Goal: Task Accomplishment & Management: Complete application form

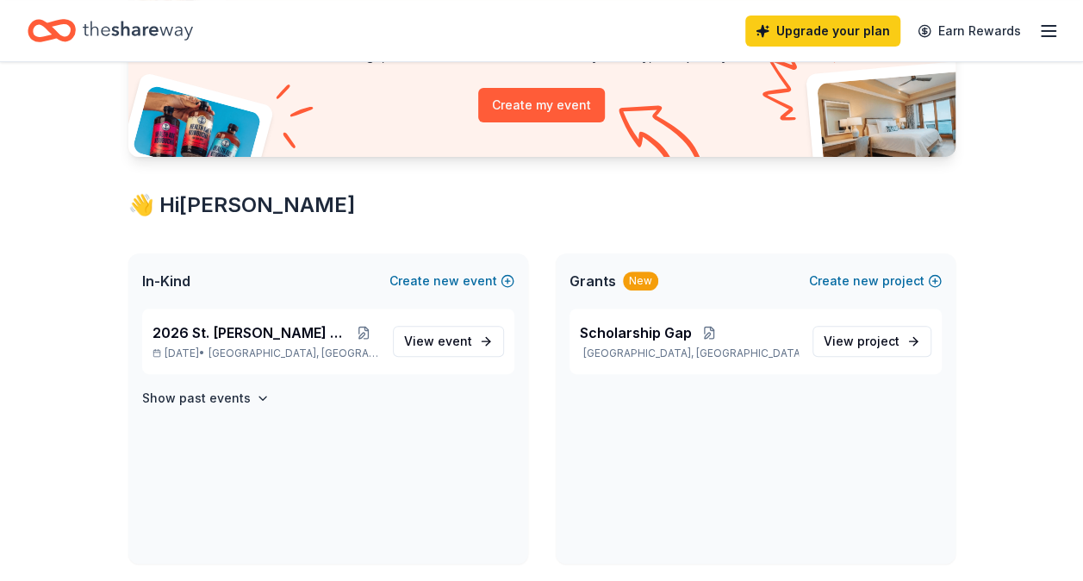
scroll to position [258, 0]
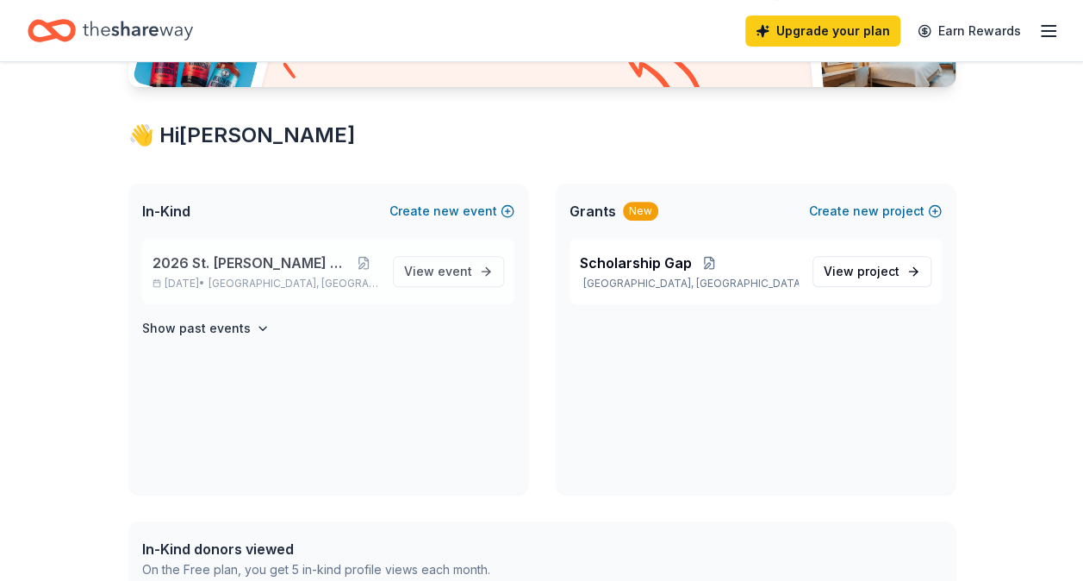
click at [253, 275] on div "2026 St. [PERSON_NAME] Auction [DATE] • [GEOGRAPHIC_DATA], [GEOGRAPHIC_DATA]" at bounding box center [266, 271] width 227 height 38
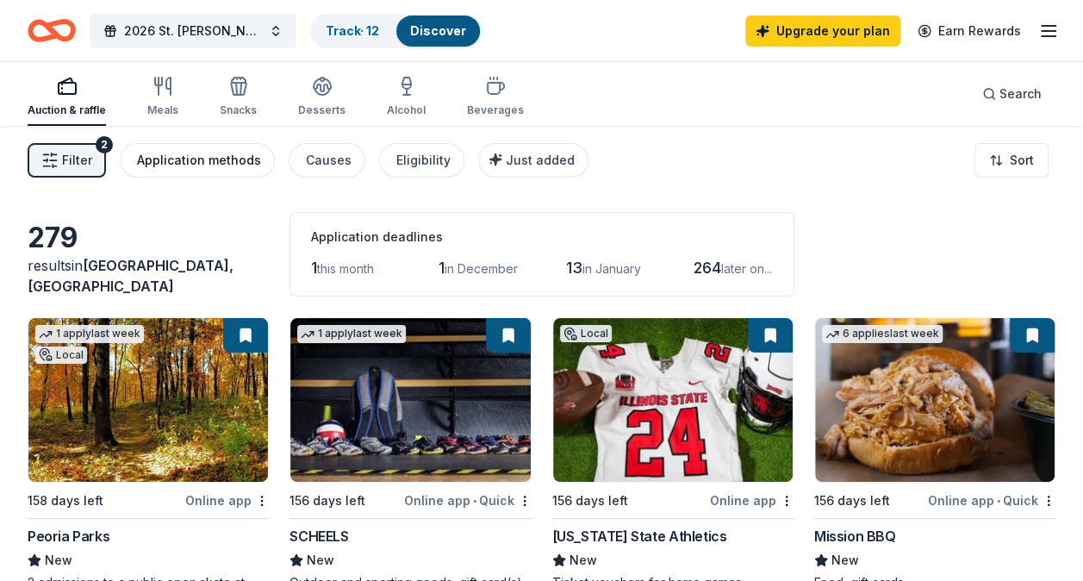
click at [237, 155] on div "Application methods" at bounding box center [199, 160] width 124 height 21
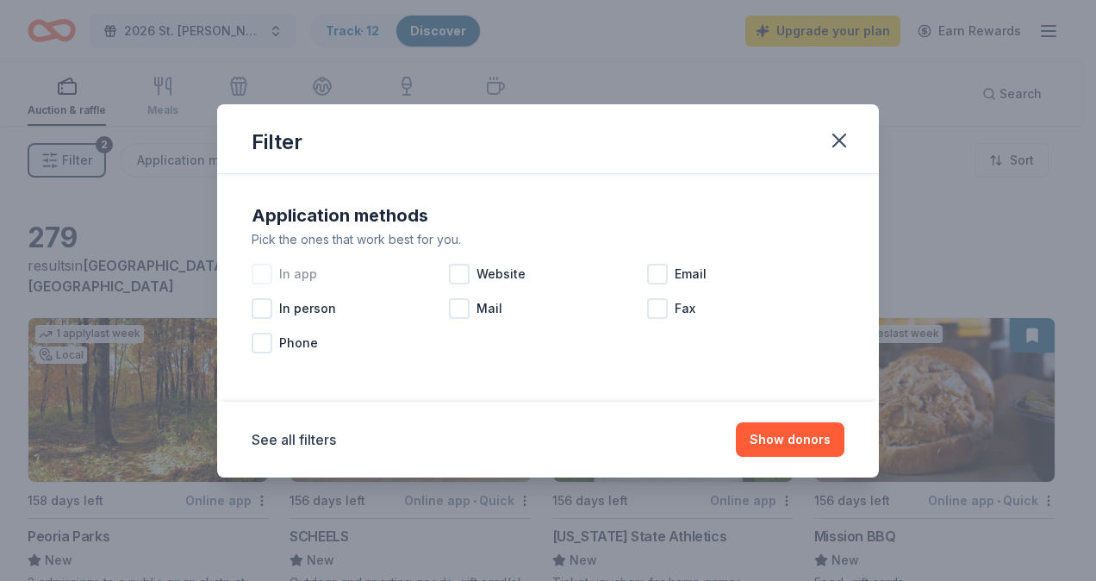
click at [258, 270] on div at bounding box center [262, 274] width 21 height 21
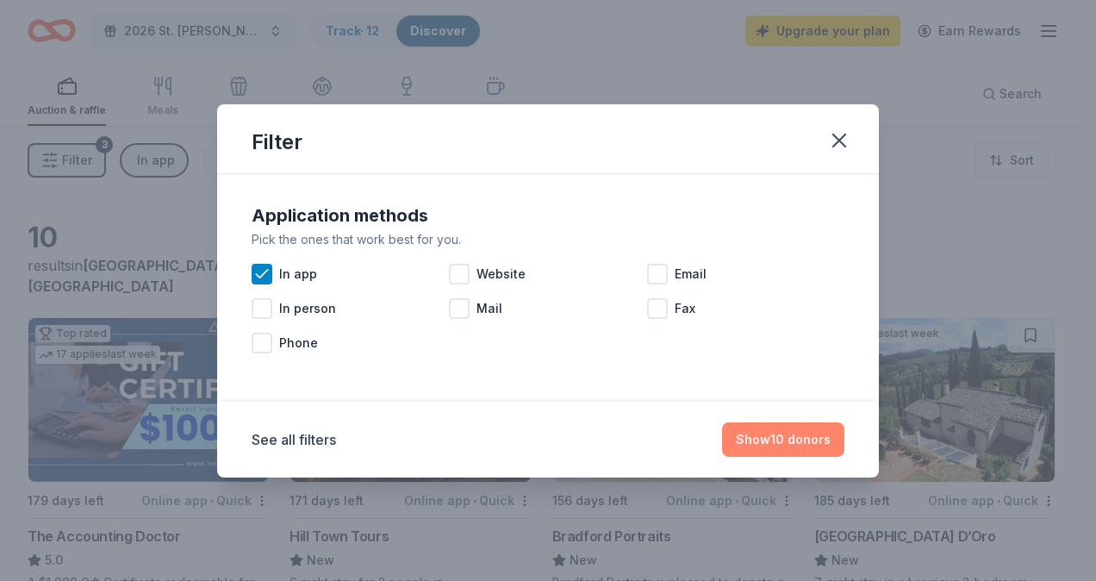
click at [766, 445] on button "Show 10 donors" at bounding box center [783, 439] width 122 height 34
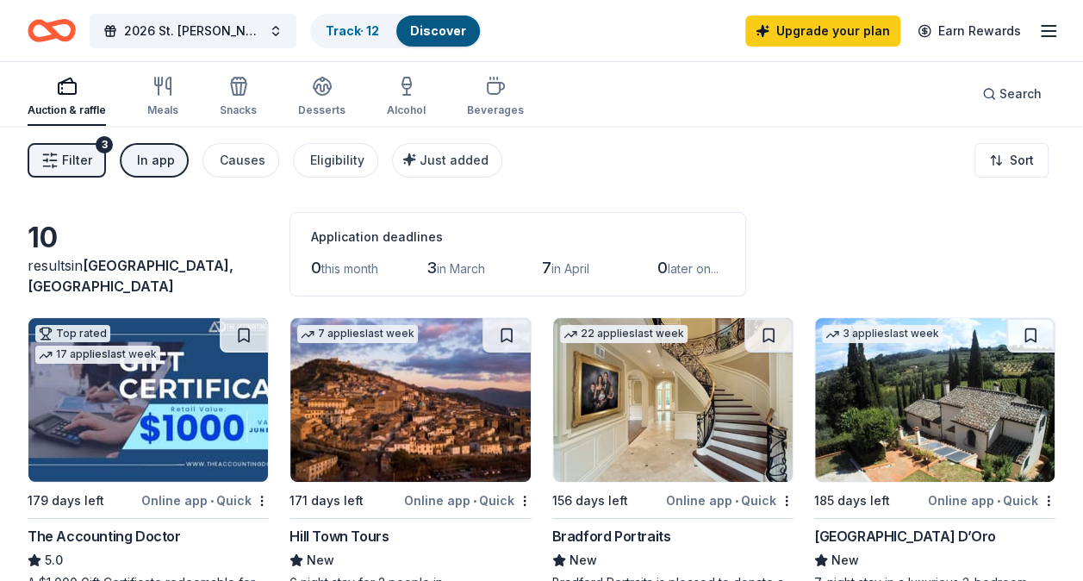
click at [139, 171] on button "In app" at bounding box center [154, 160] width 69 height 34
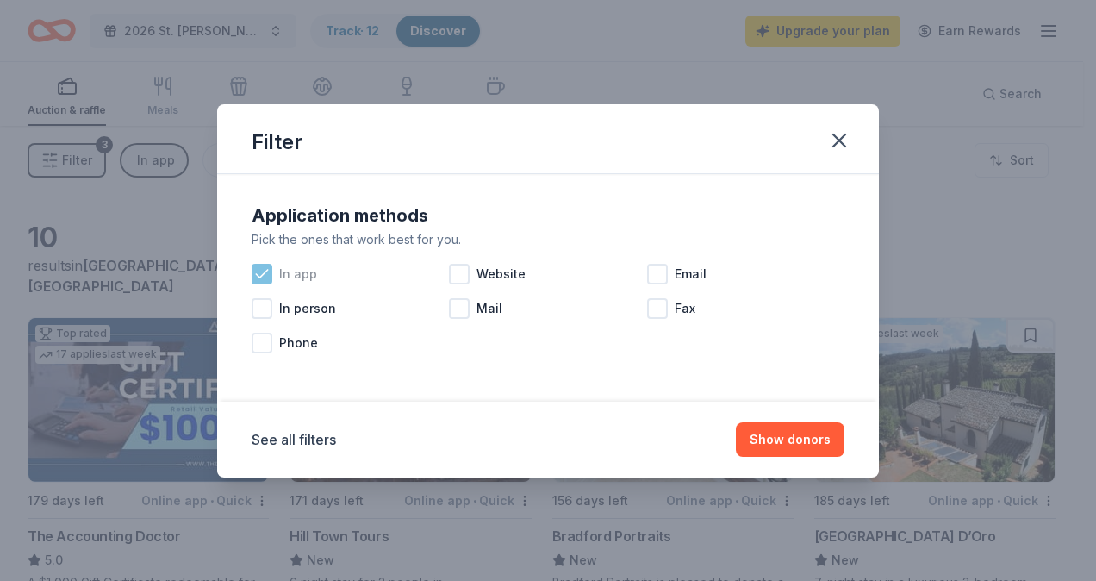
click at [286, 271] on span "In app" at bounding box center [298, 274] width 38 height 21
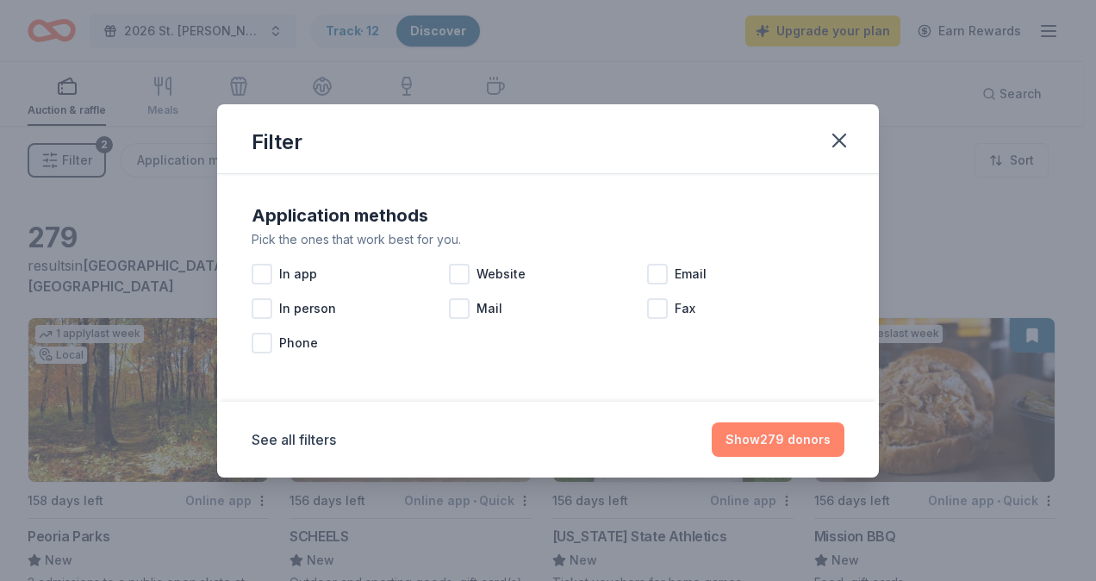
click at [793, 444] on button "Show 279 donors" at bounding box center [778, 439] width 133 height 34
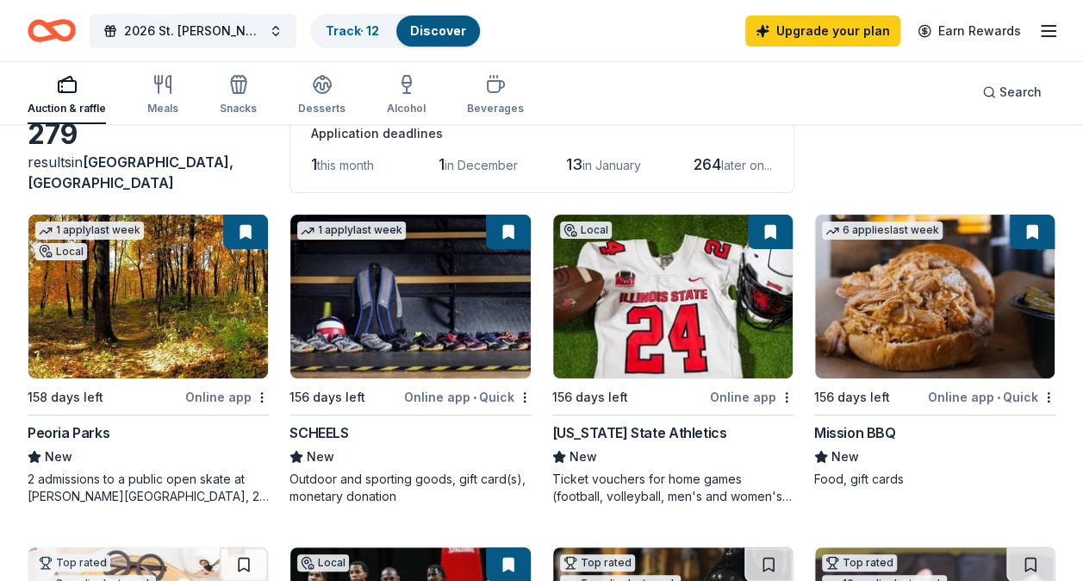
scroll to position [172, 0]
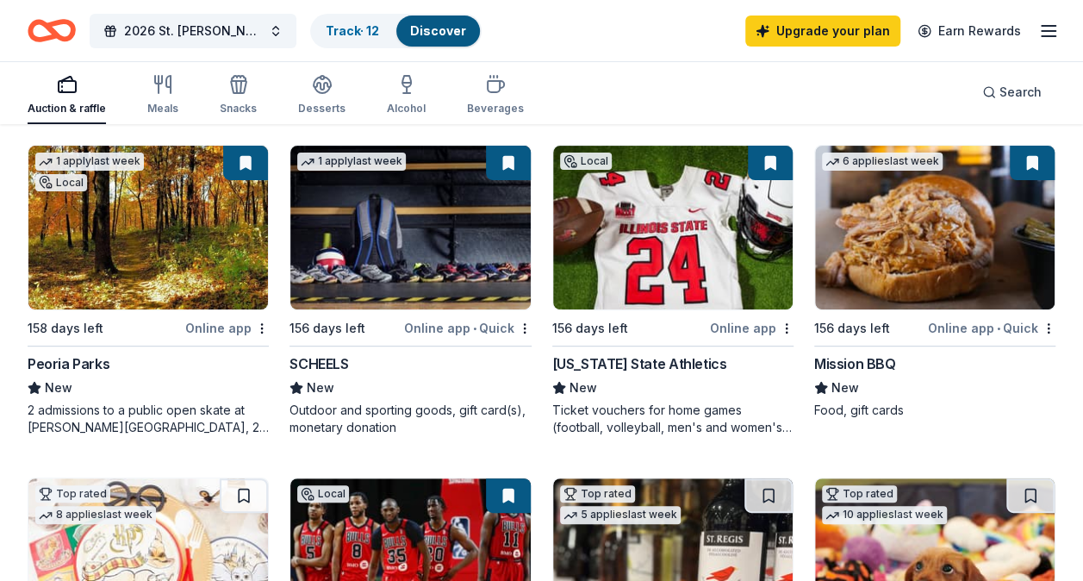
click at [894, 279] on img at bounding box center [935, 228] width 240 height 164
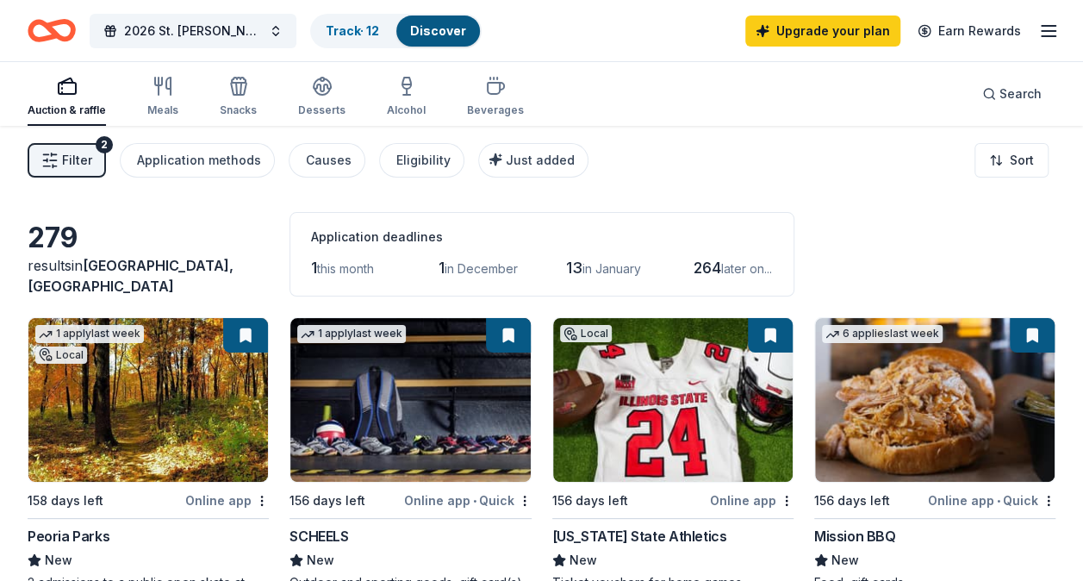
scroll to position [86, 0]
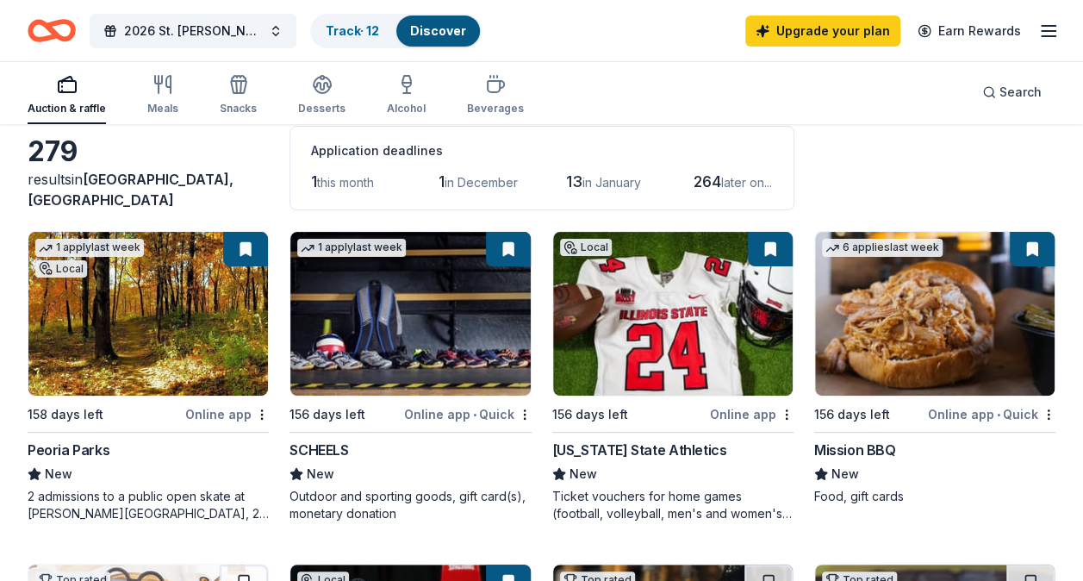
click at [1040, 249] on button at bounding box center [1032, 249] width 45 height 34
click at [907, 324] on img at bounding box center [935, 314] width 240 height 164
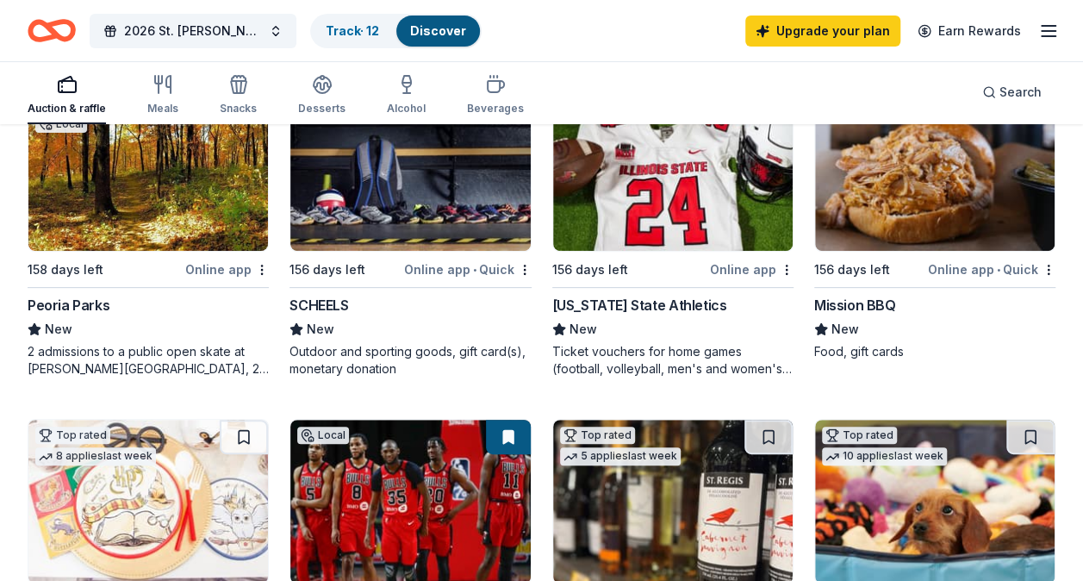
scroll to position [172, 0]
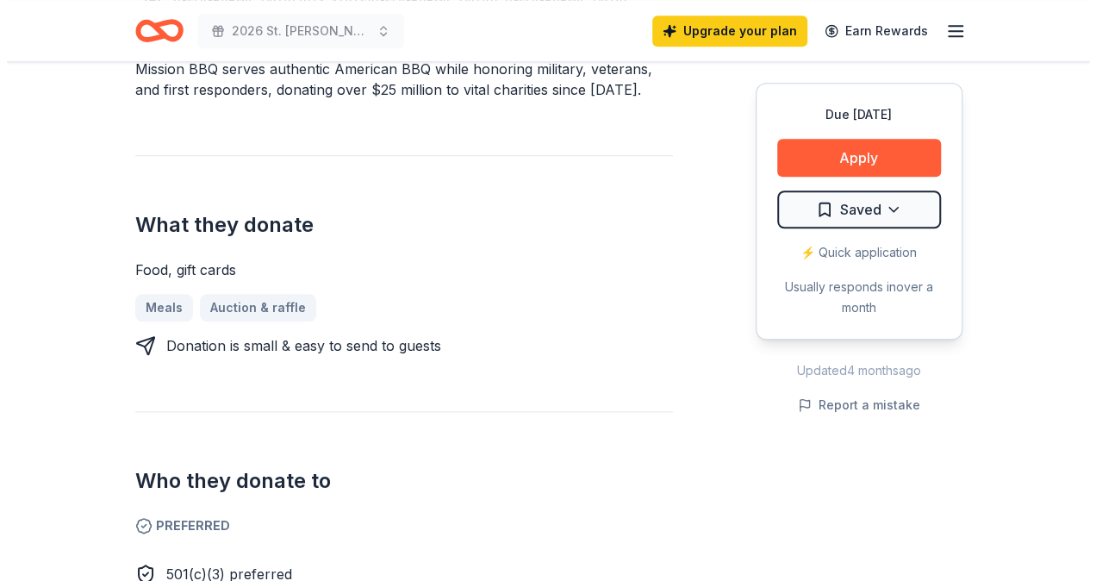
scroll to position [345, 0]
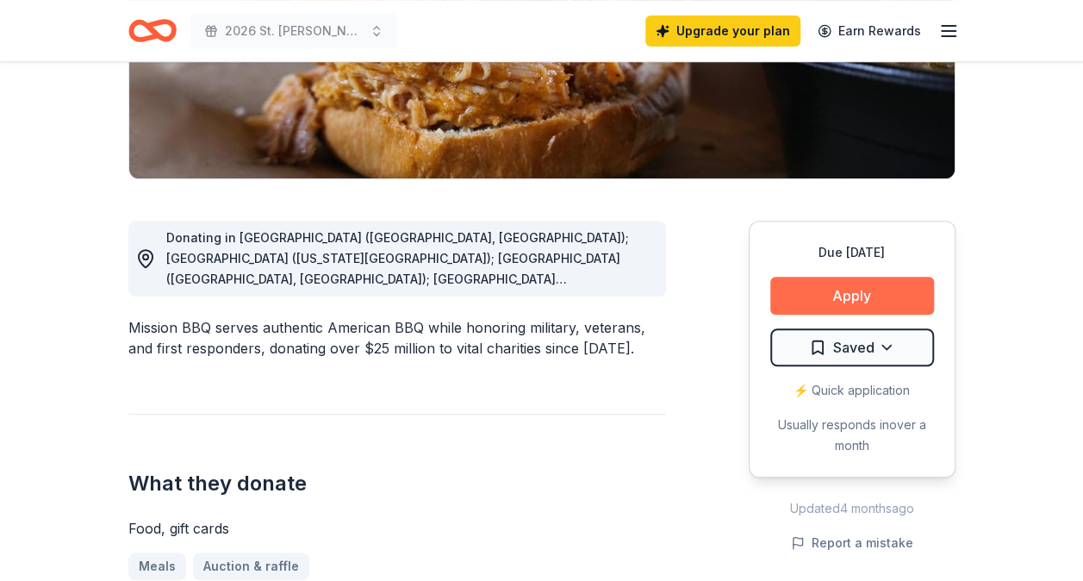
click at [800, 296] on button "Apply" at bounding box center [852, 296] width 164 height 38
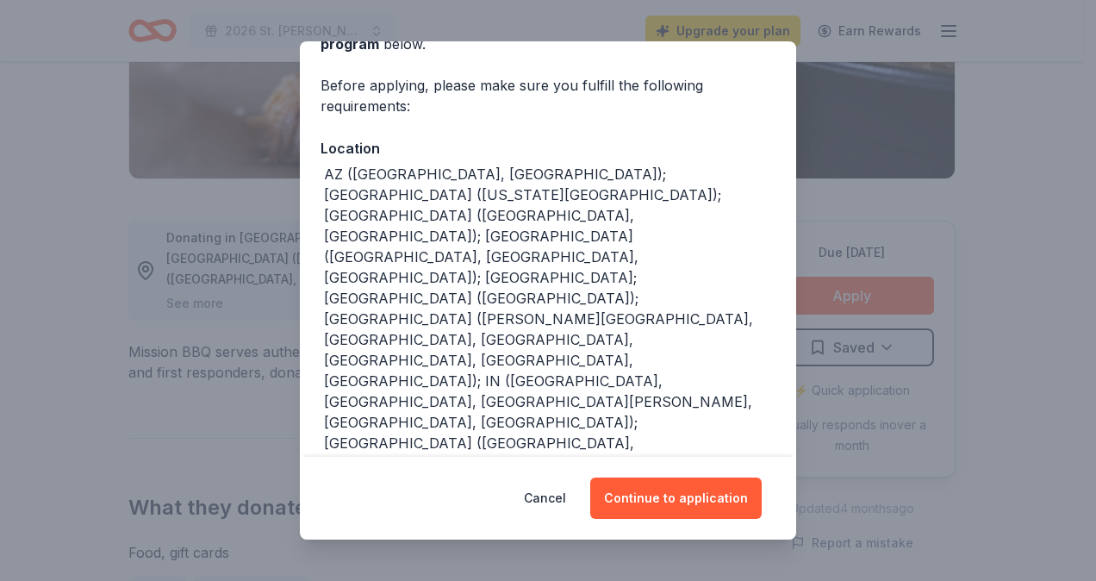
scroll to position [172, 0]
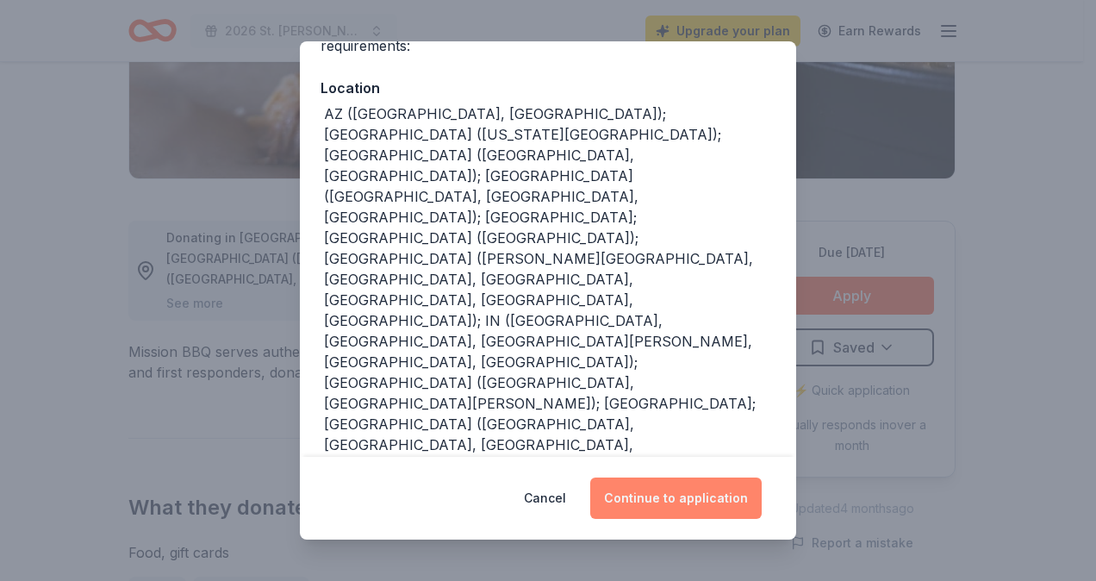
click at [693, 493] on button "Continue to application" at bounding box center [675, 497] width 171 height 41
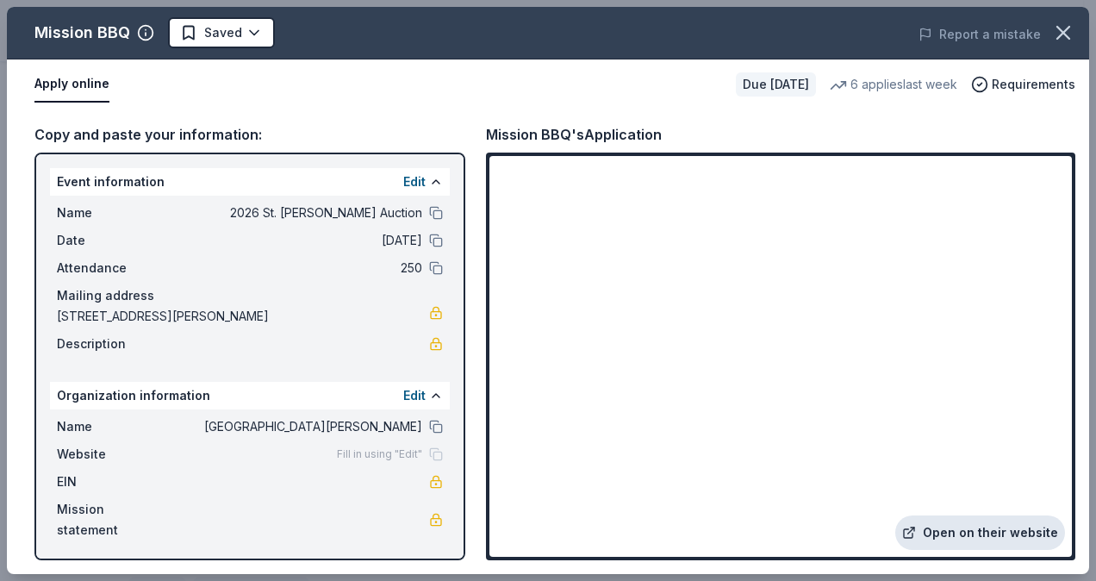
click at [942, 526] on link "Open on their website" at bounding box center [980, 532] width 170 height 34
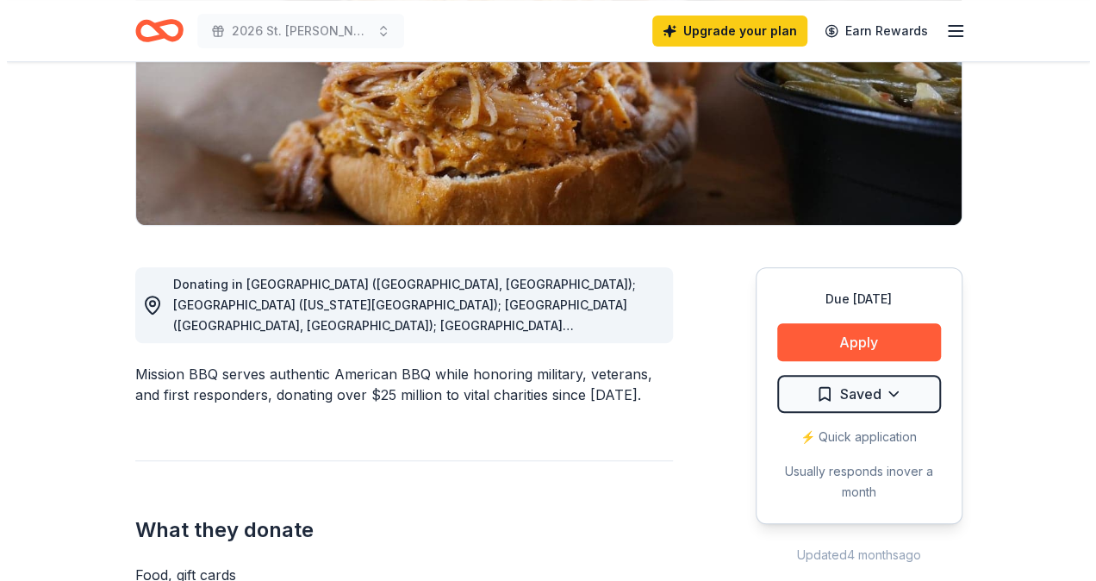
scroll to position [345, 0]
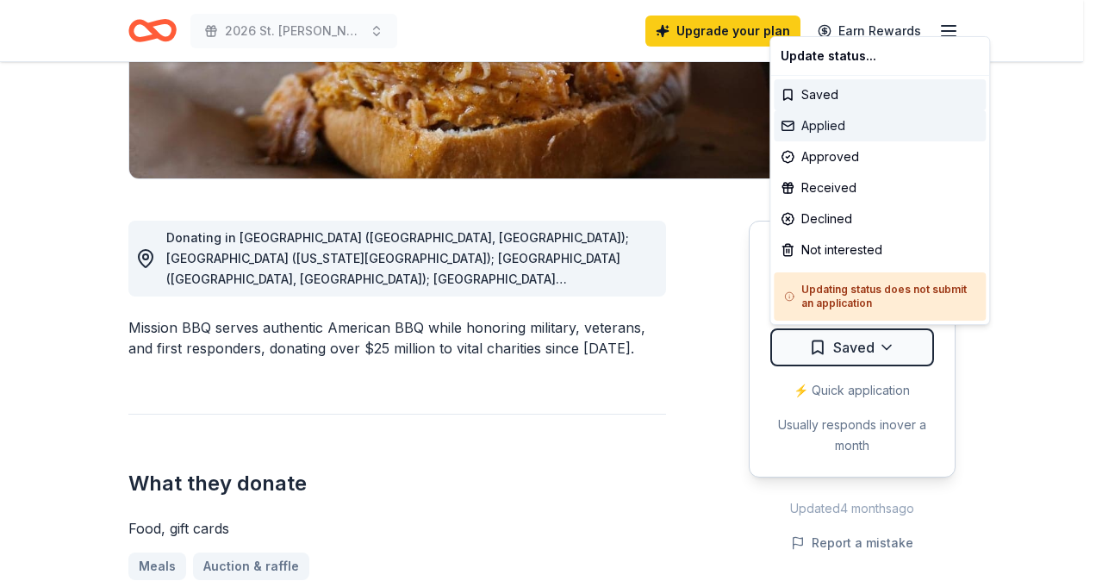
click at [853, 134] on div "Applied" at bounding box center [880, 125] width 212 height 31
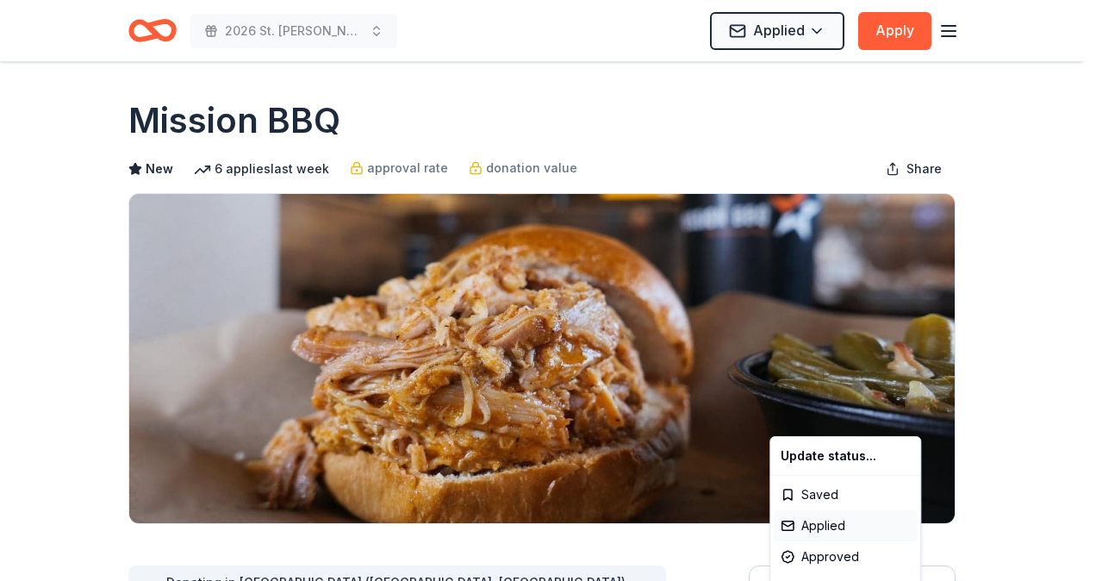
scroll to position [0, 0]
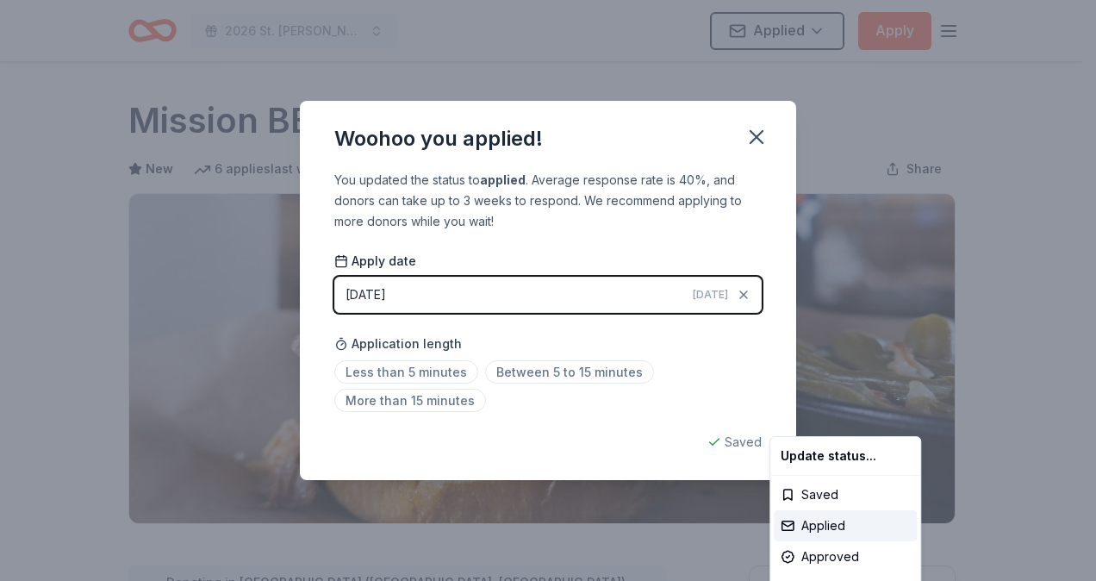
click at [419, 286] on html "2026 St. Agnes Auction Applied Apply Due in 156 days Share Mission BBQ New 6 ap…" at bounding box center [548, 290] width 1096 height 581
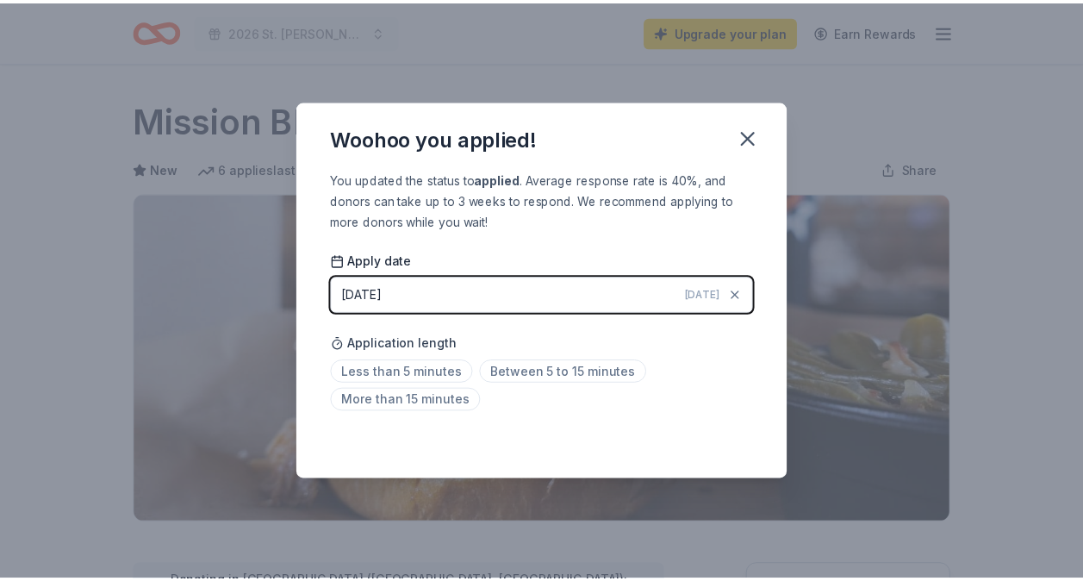
scroll to position [401, 0]
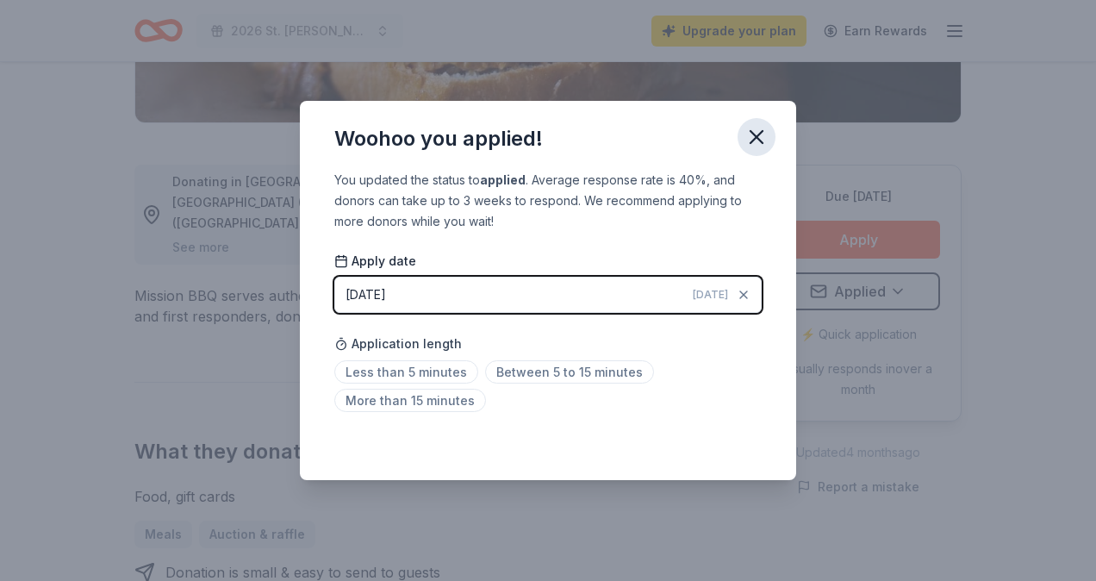
click at [760, 128] on icon "button" at bounding box center [756, 137] width 24 height 24
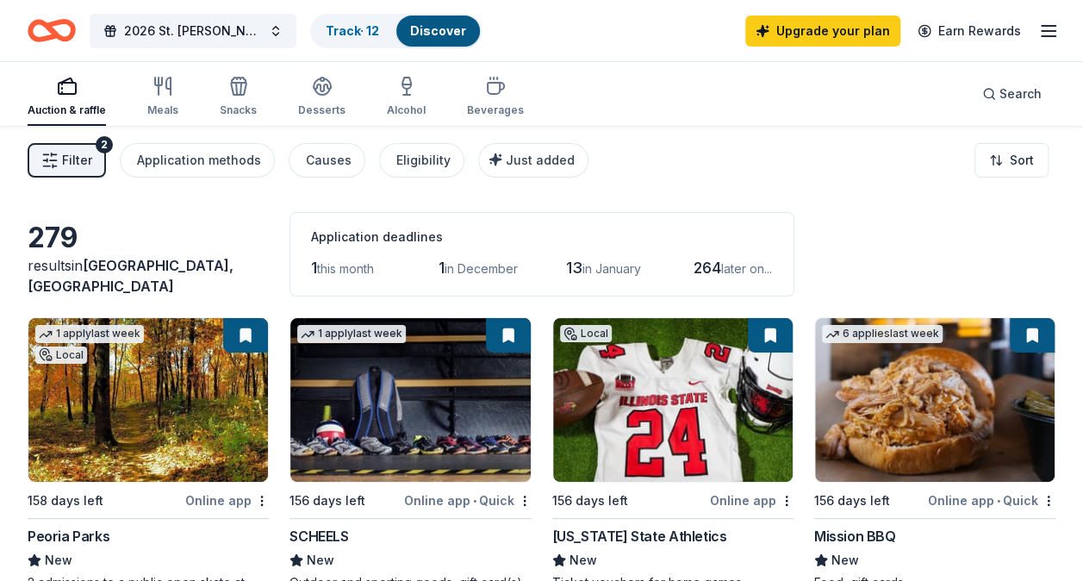
click at [61, 152] on button "Filter 2" at bounding box center [67, 160] width 78 height 34
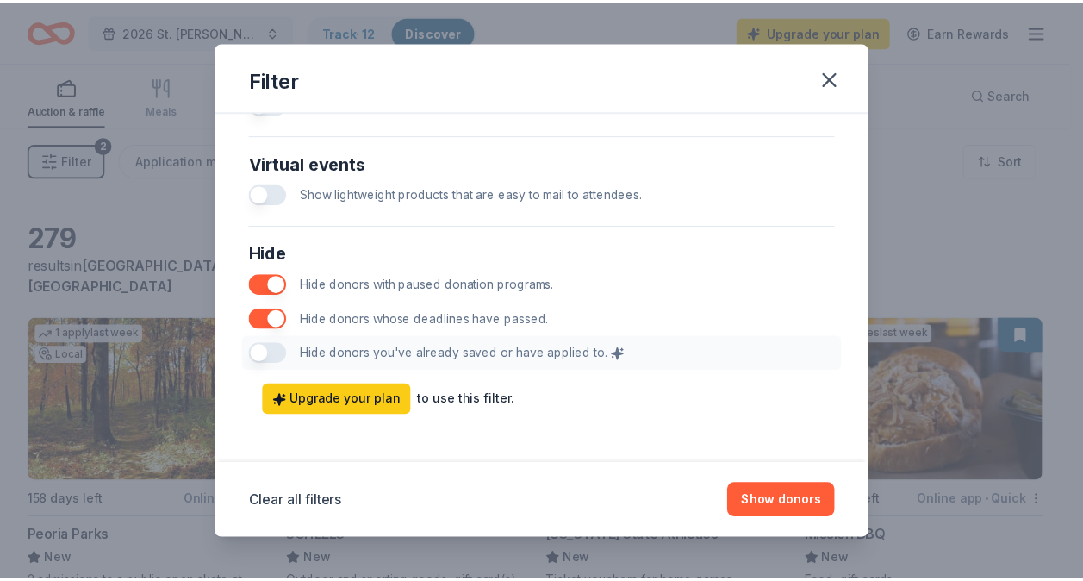
scroll to position [898, 0]
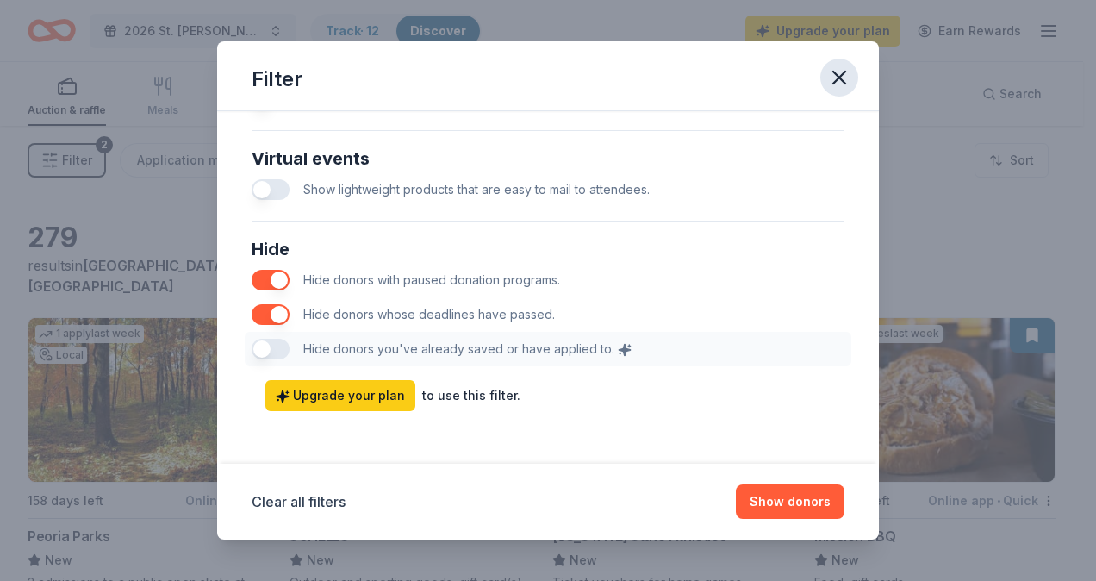
click at [837, 78] on icon "button" at bounding box center [839, 78] width 12 height 12
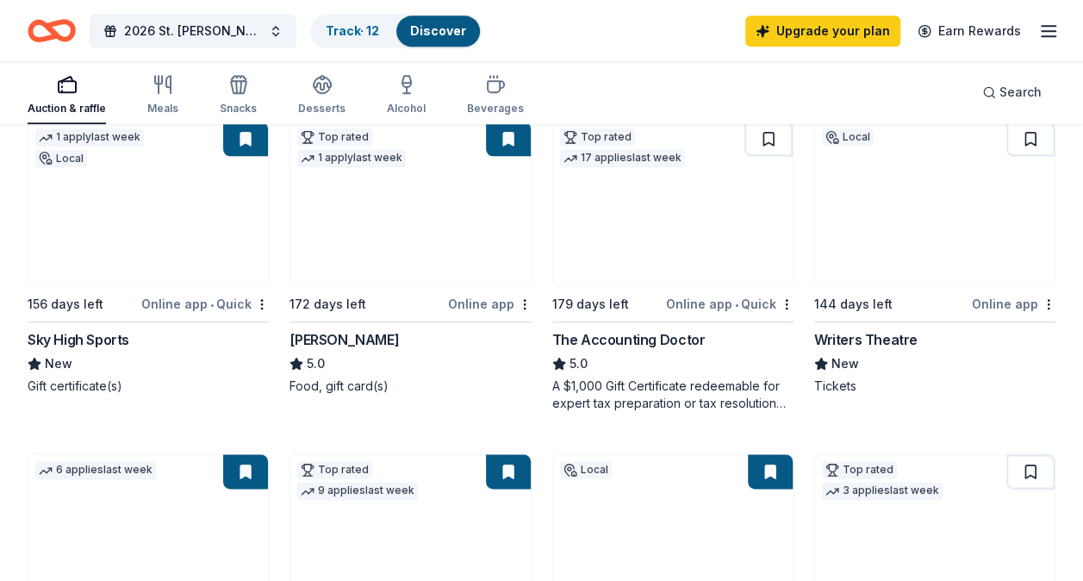
scroll to position [775, 0]
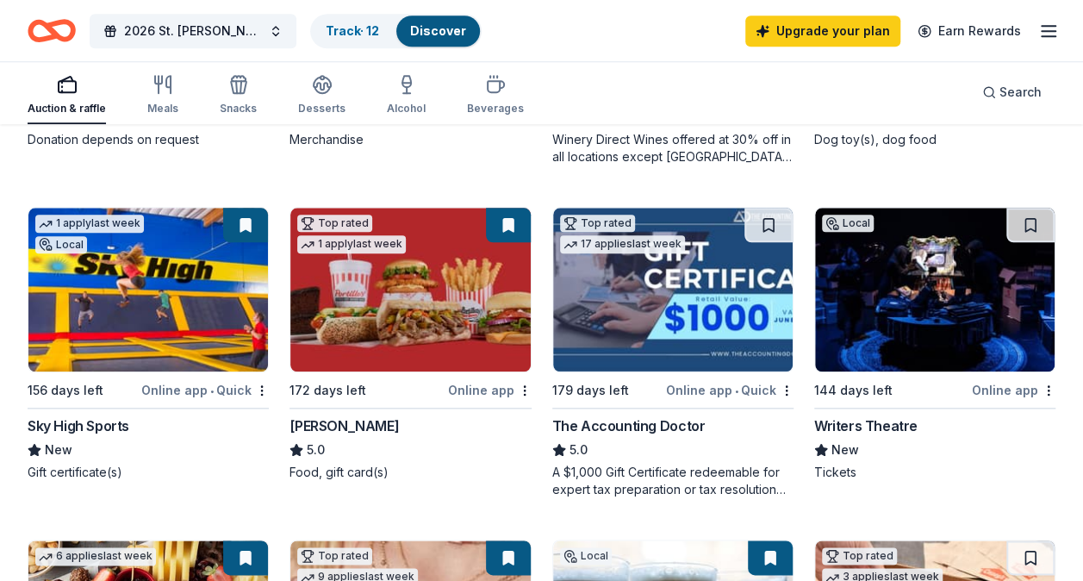
click at [113, 321] on img at bounding box center [148, 290] width 240 height 164
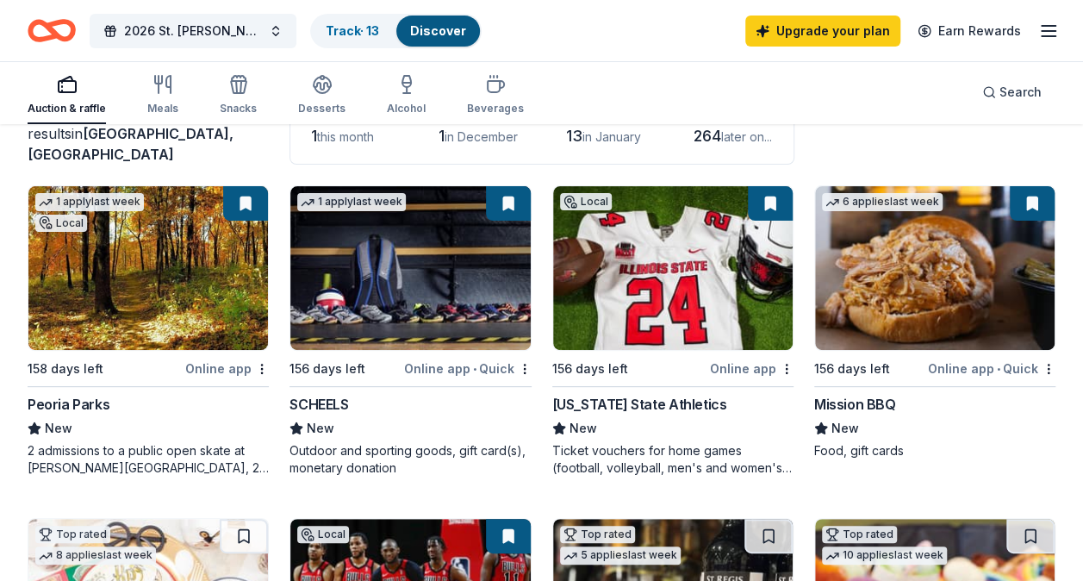
scroll to position [86, 0]
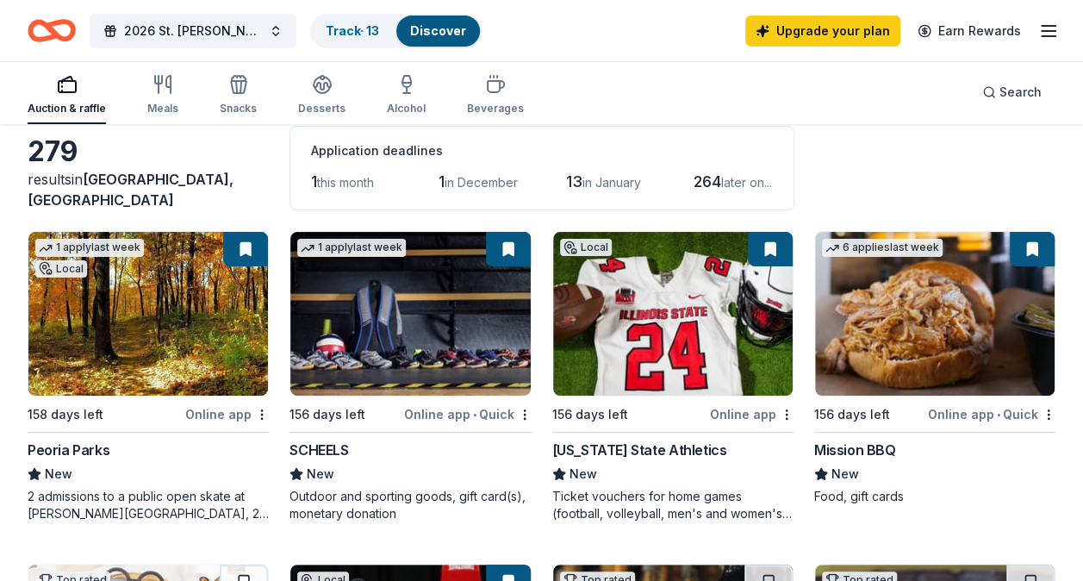
click at [1036, 29] on div "Upgrade your plan Earn Rewards" at bounding box center [902, 30] width 314 height 40
click at [1042, 32] on icon "button" at bounding box center [1048, 31] width 21 height 21
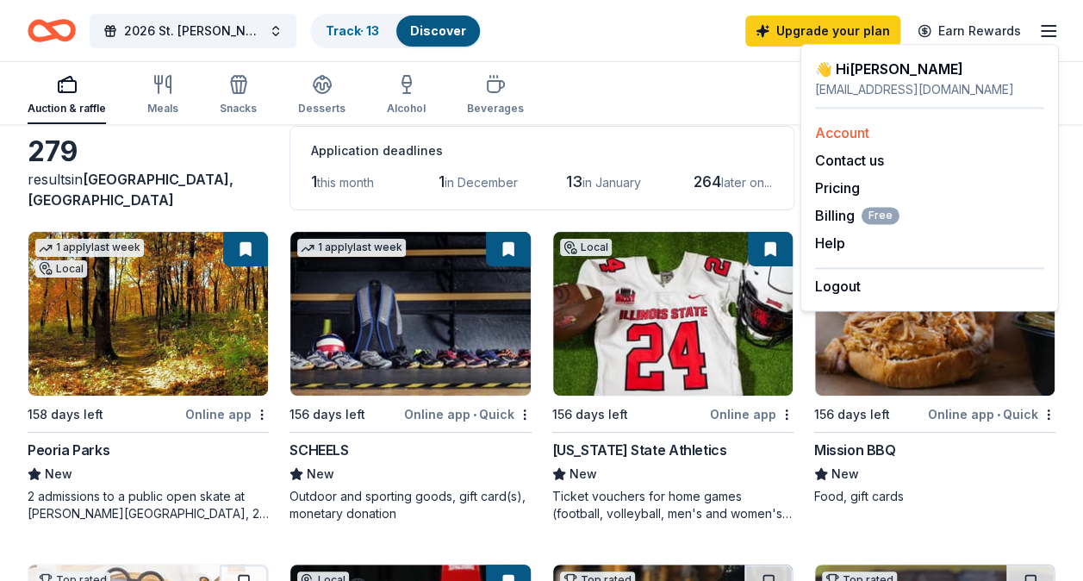
drag, startPoint x: 894, startPoint y: 127, endPoint x: 843, endPoint y: 127, distance: 51.7
click at [893, 127] on div "Account" at bounding box center [929, 132] width 229 height 21
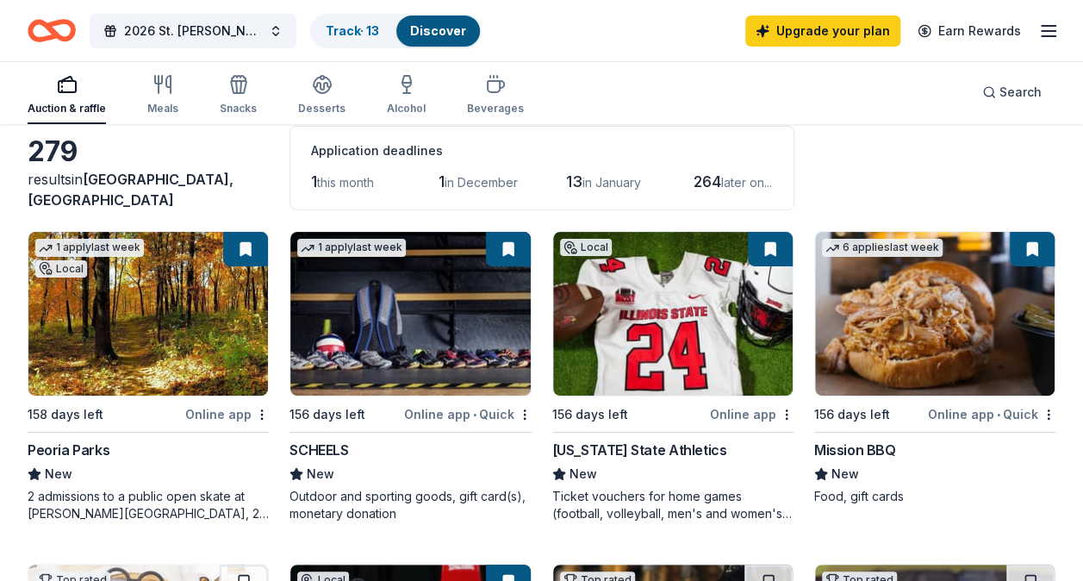
click at [1046, 36] on icon "button" at bounding box center [1048, 31] width 21 height 21
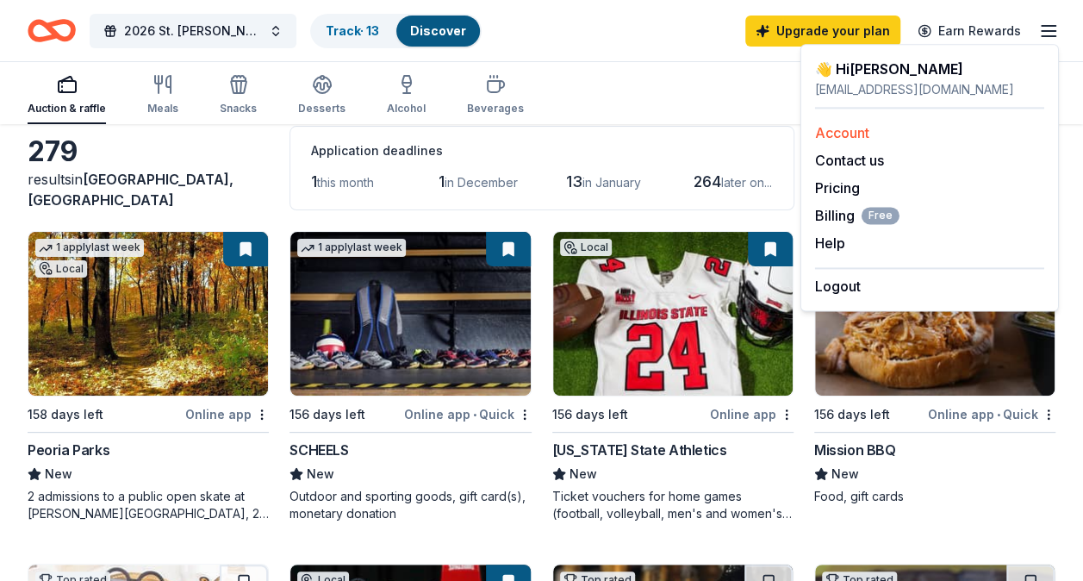
click at [853, 138] on link "Account" at bounding box center [842, 132] width 54 height 17
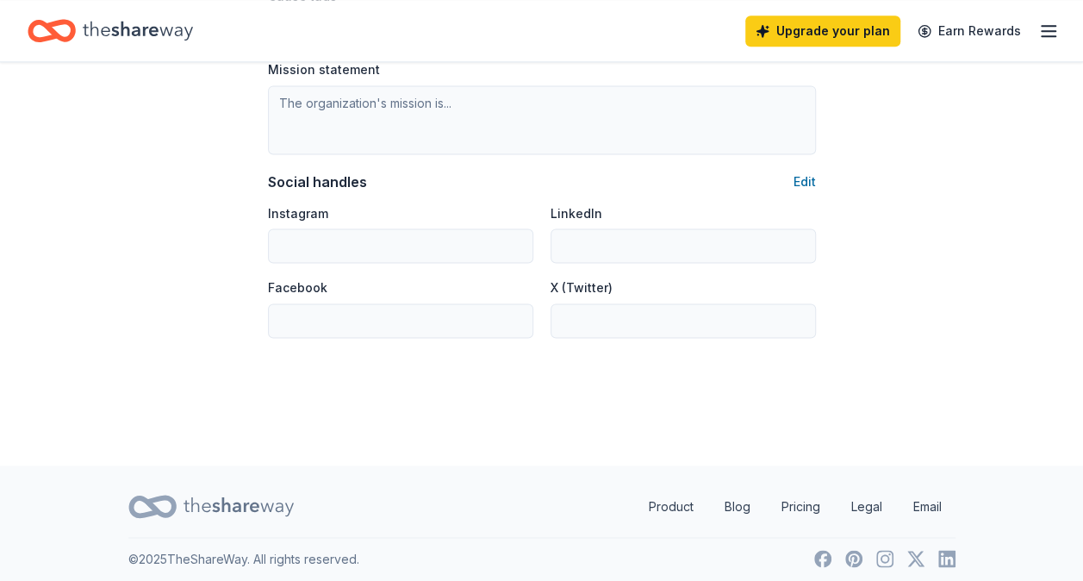
scroll to position [1139, 0]
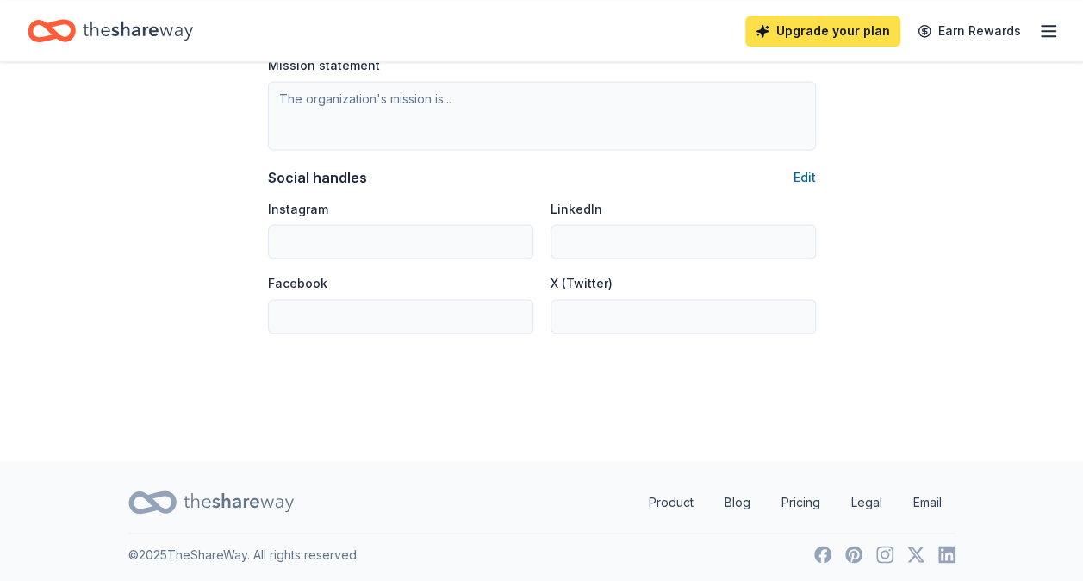
click at [775, 37] on link "Upgrade your plan" at bounding box center [822, 31] width 155 height 31
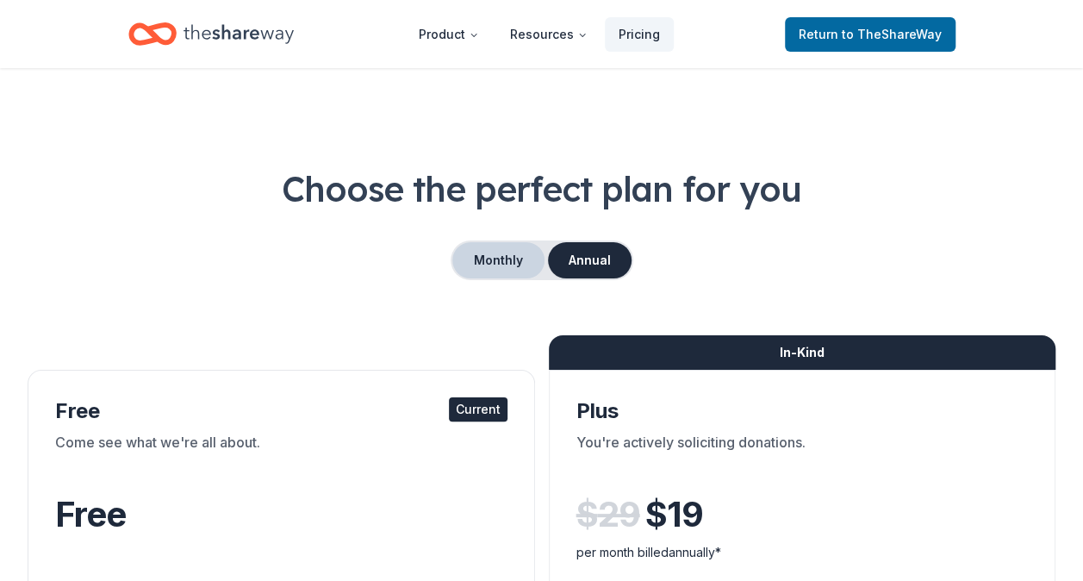
click at [516, 249] on button "Monthly" at bounding box center [498, 260] width 92 height 36
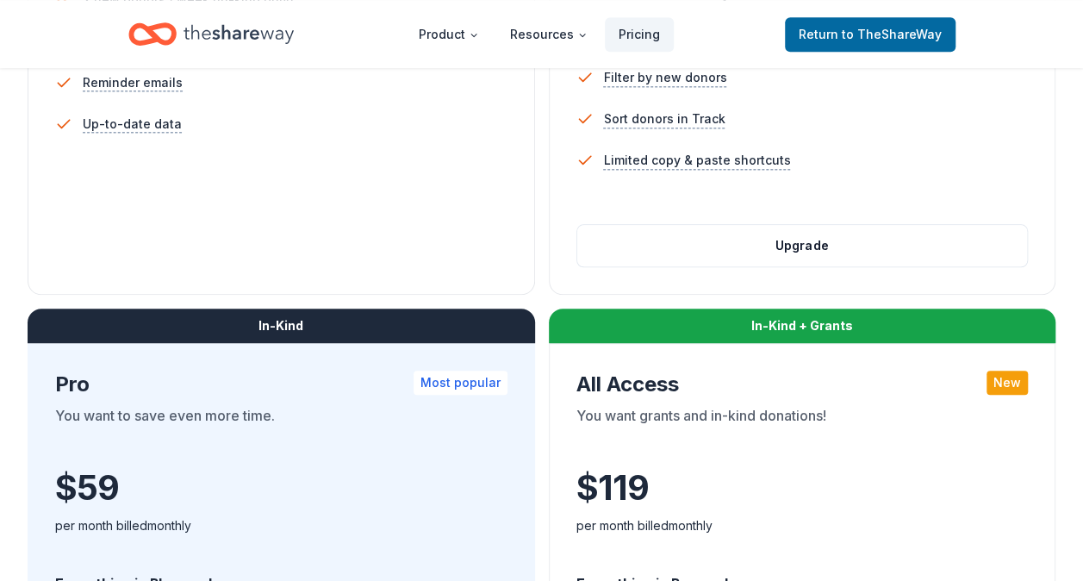
scroll to position [689, 0]
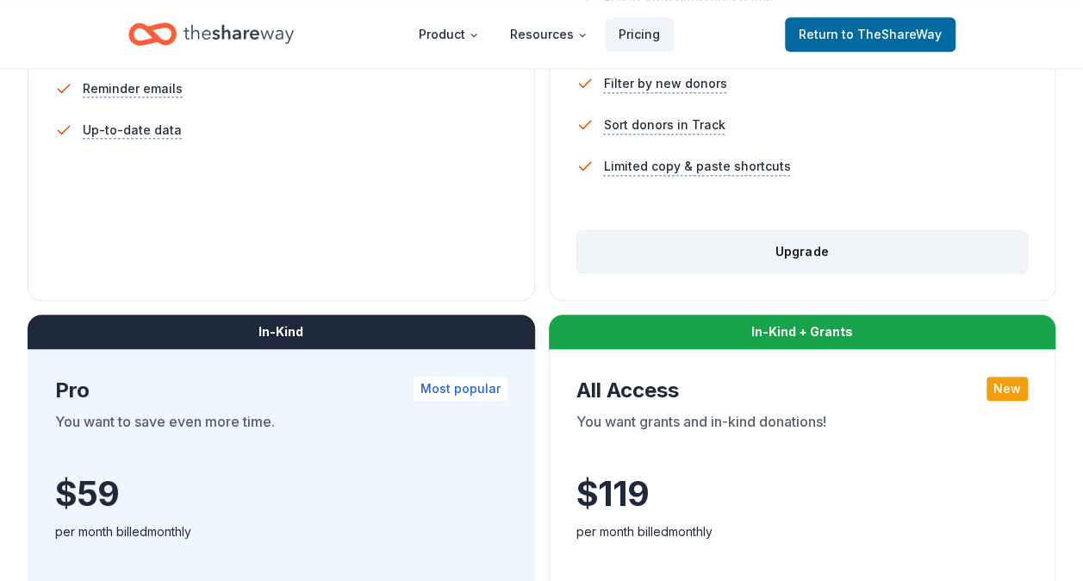
click at [831, 250] on button "Upgrade" at bounding box center [802, 251] width 451 height 41
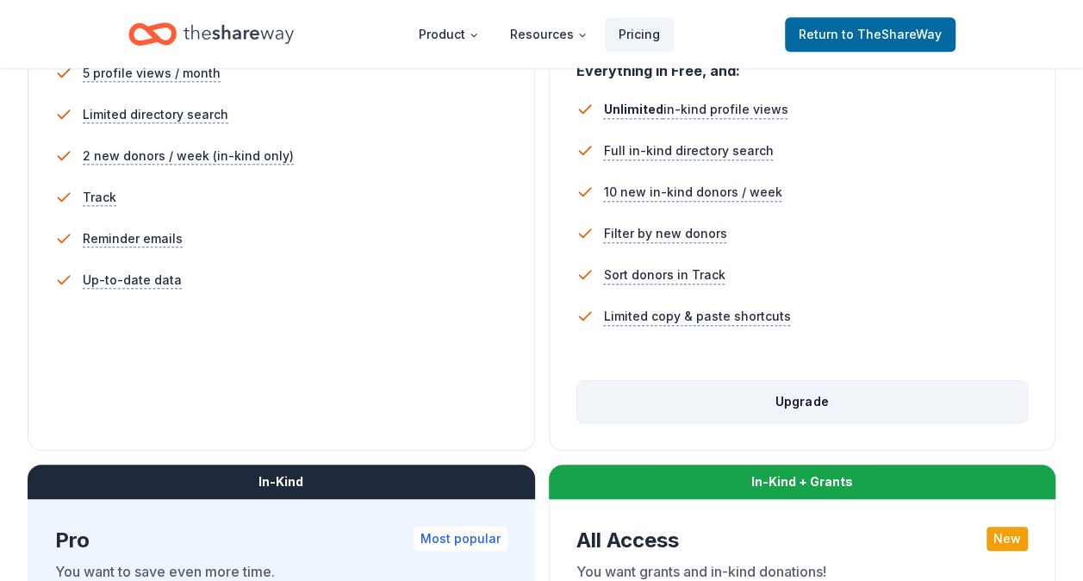
scroll to position [431, 0]
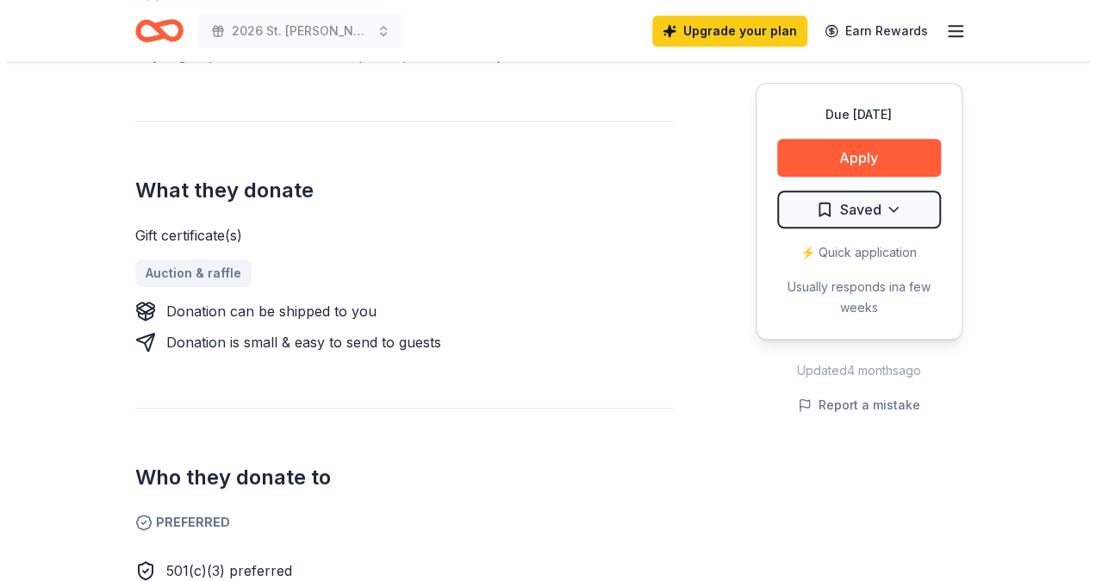
scroll to position [603, 0]
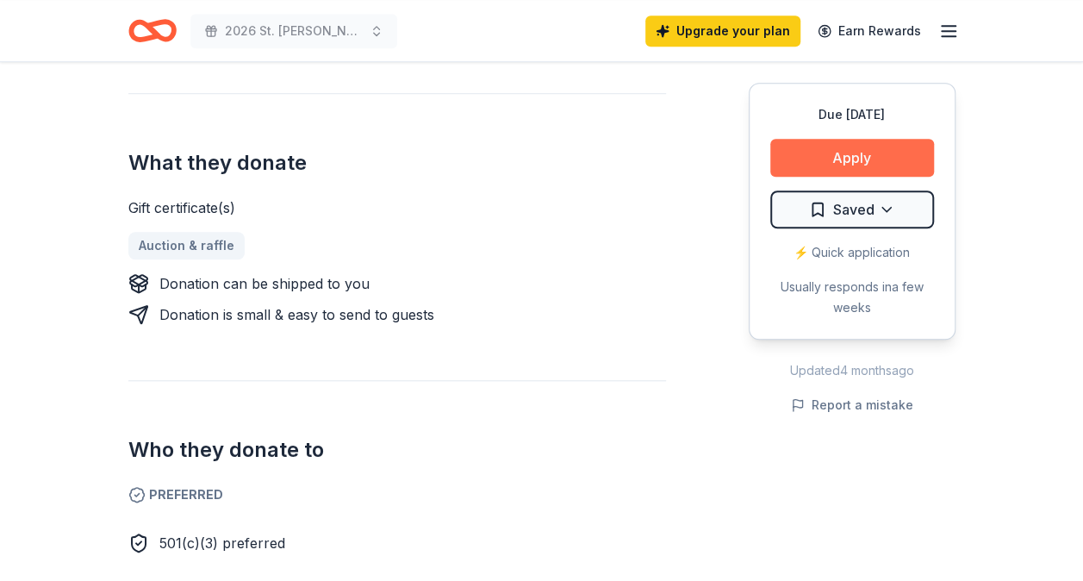
click at [814, 167] on button "Apply" at bounding box center [852, 158] width 164 height 38
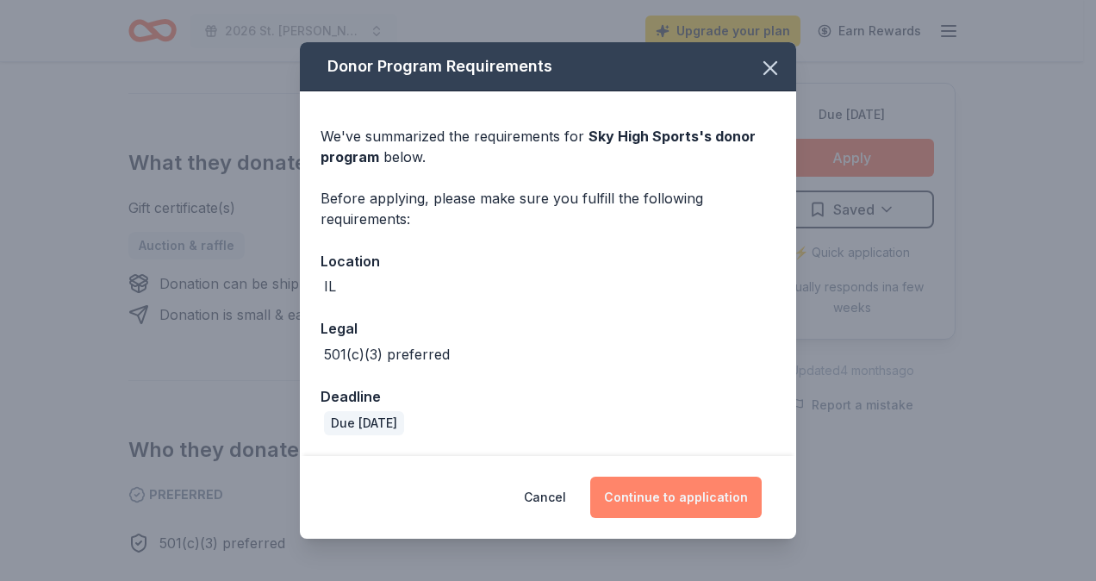
click at [691, 492] on button "Continue to application" at bounding box center [675, 496] width 171 height 41
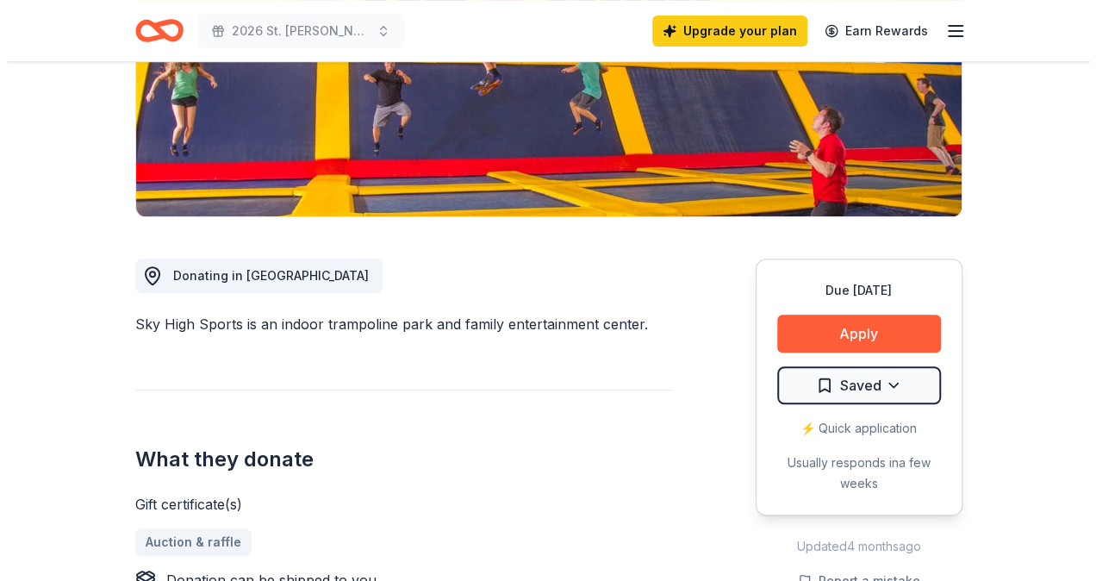
scroll to position [345, 0]
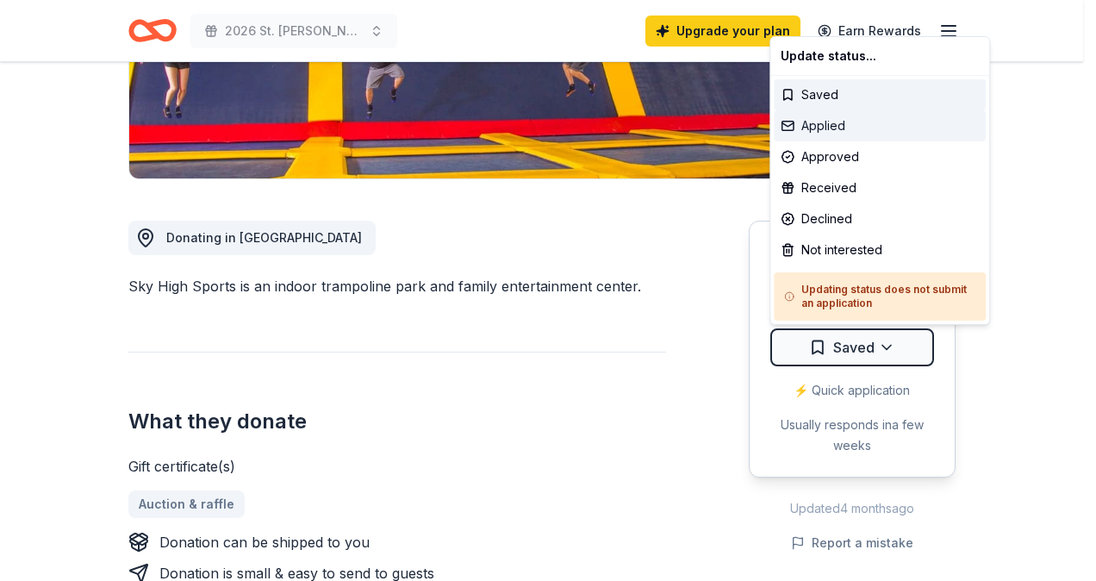
click at [822, 132] on div "Applied" at bounding box center [880, 125] width 212 height 31
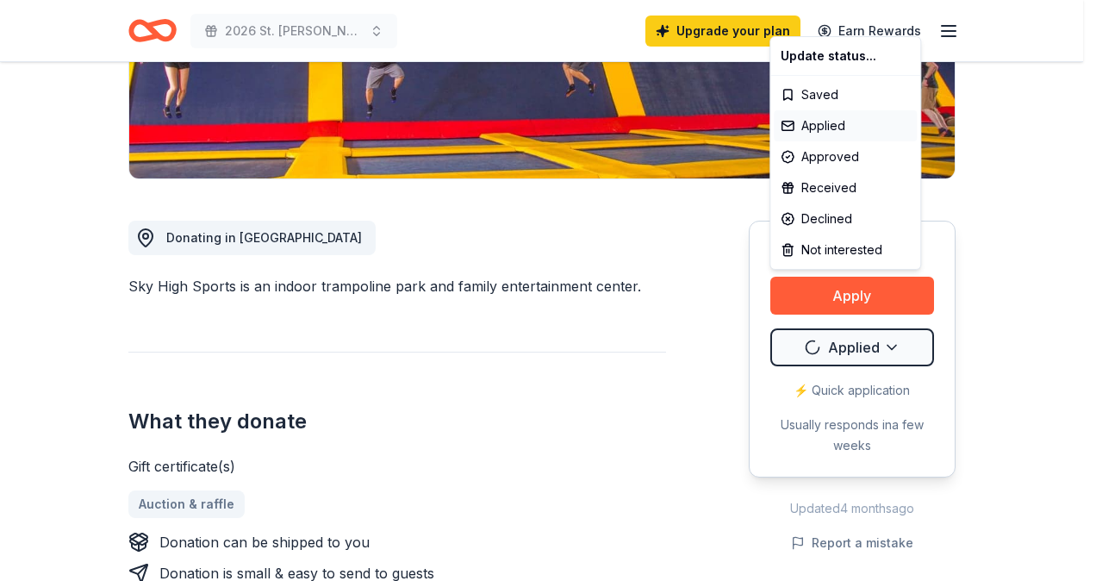
scroll to position [0, 0]
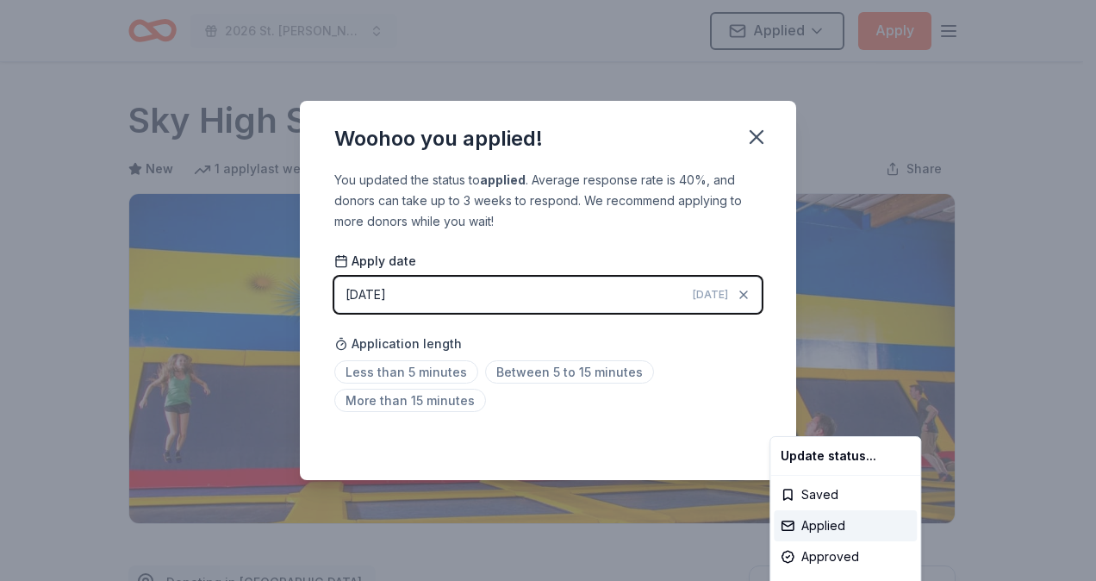
click at [752, 146] on html "2026 St. Agnes Auction Applied Apply Due in 156 days Share Sky High Sports New …" at bounding box center [548, 290] width 1096 height 581
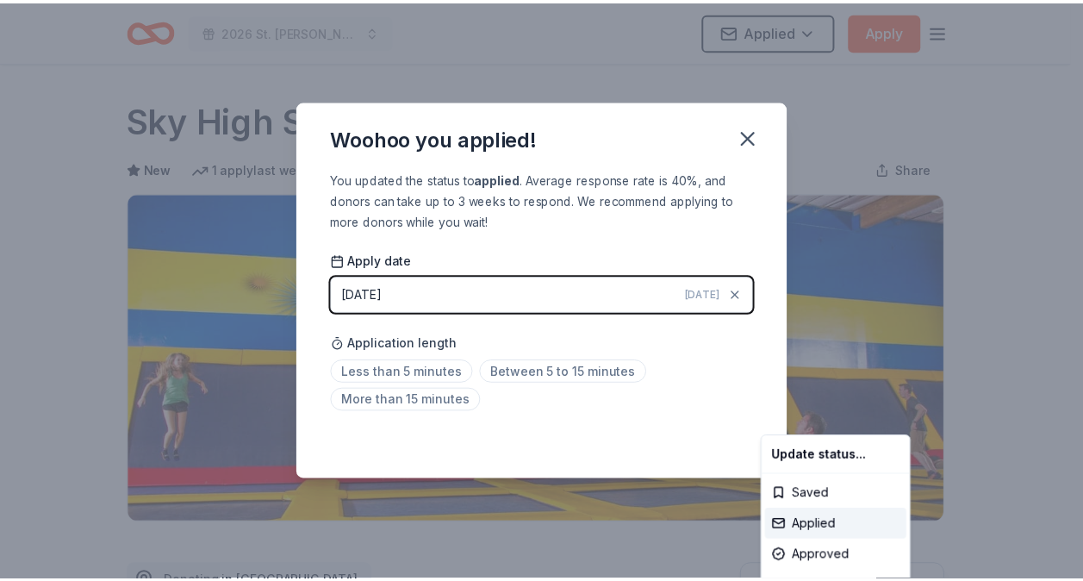
scroll to position [401, 0]
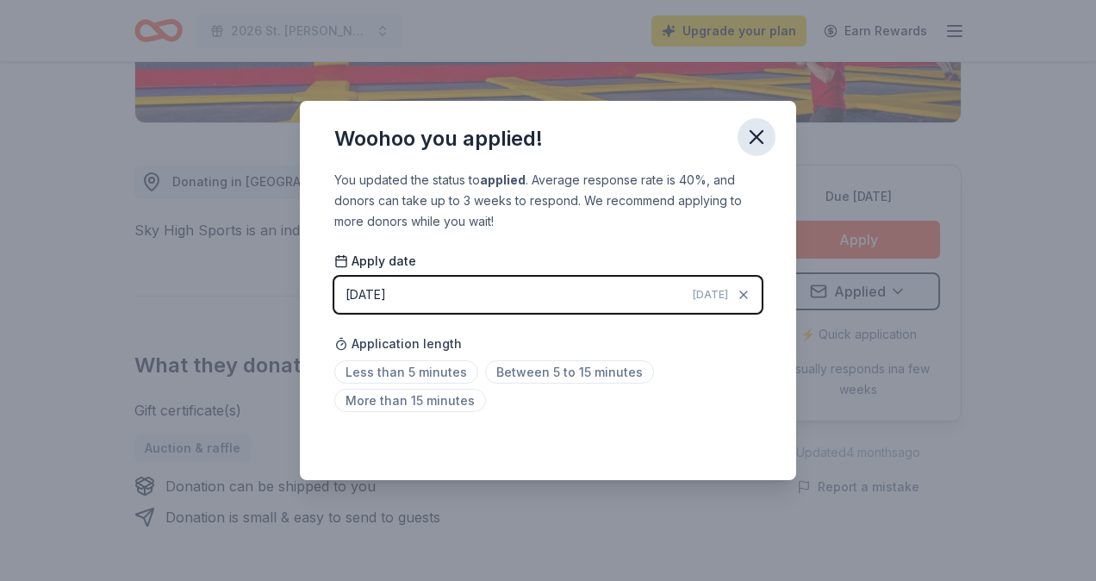
click at [751, 138] on icon "button" at bounding box center [756, 137] width 24 height 24
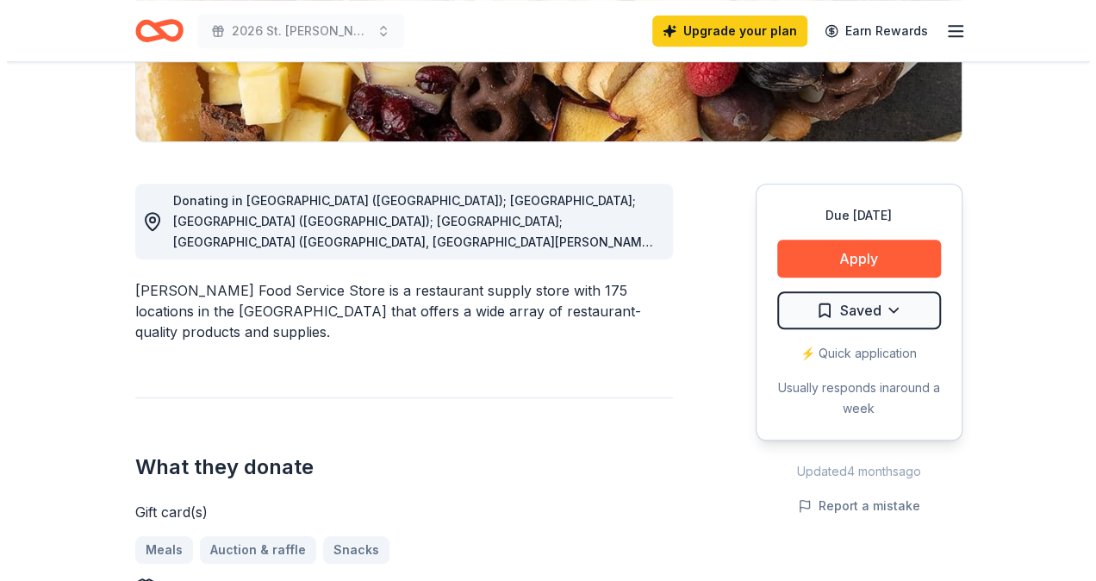
scroll to position [431, 0]
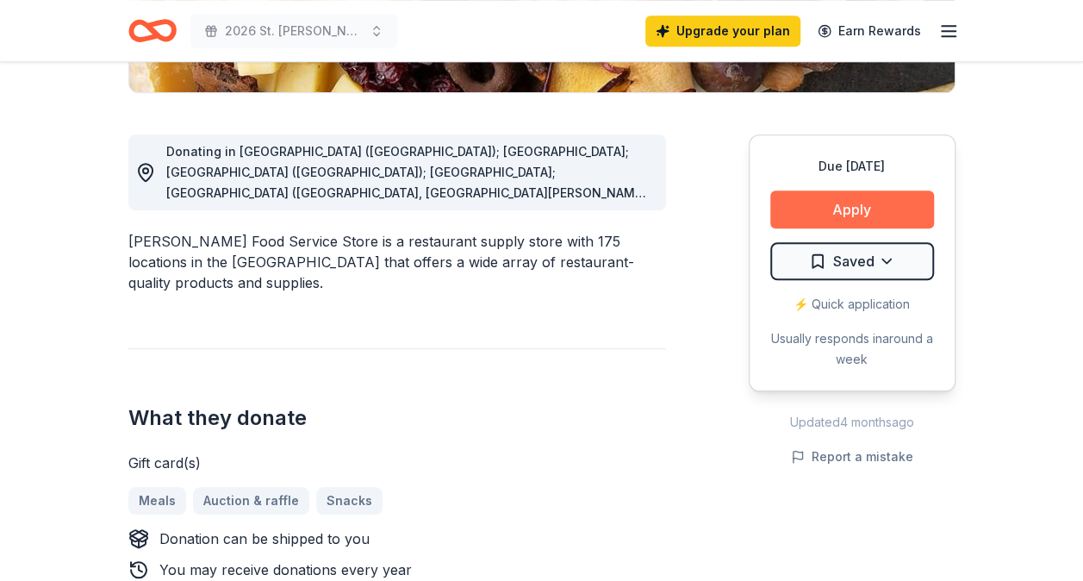
click at [832, 205] on button "Apply" at bounding box center [852, 209] width 164 height 38
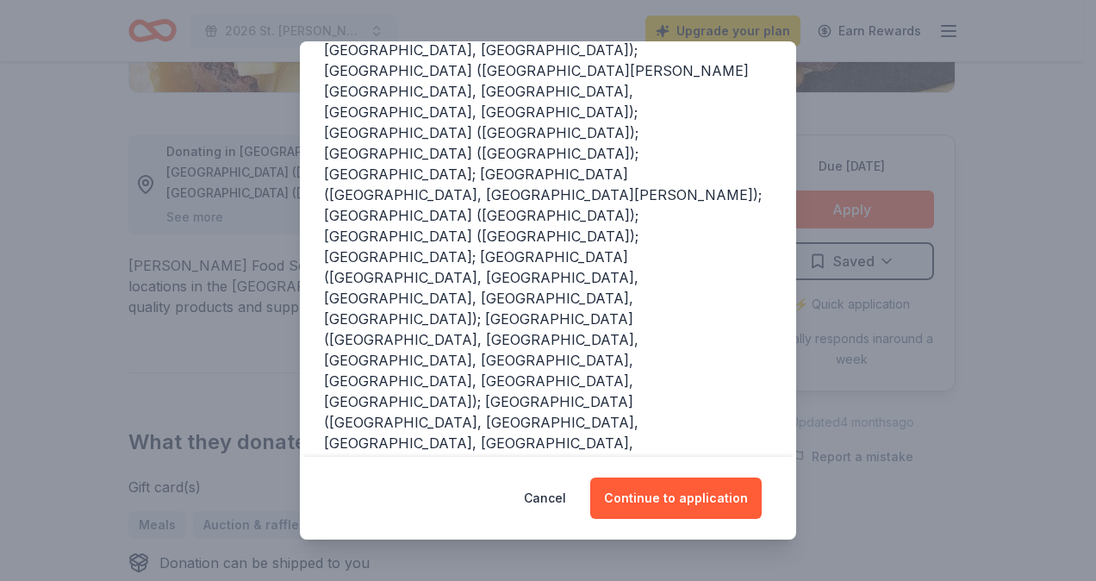
scroll to position [384, 0]
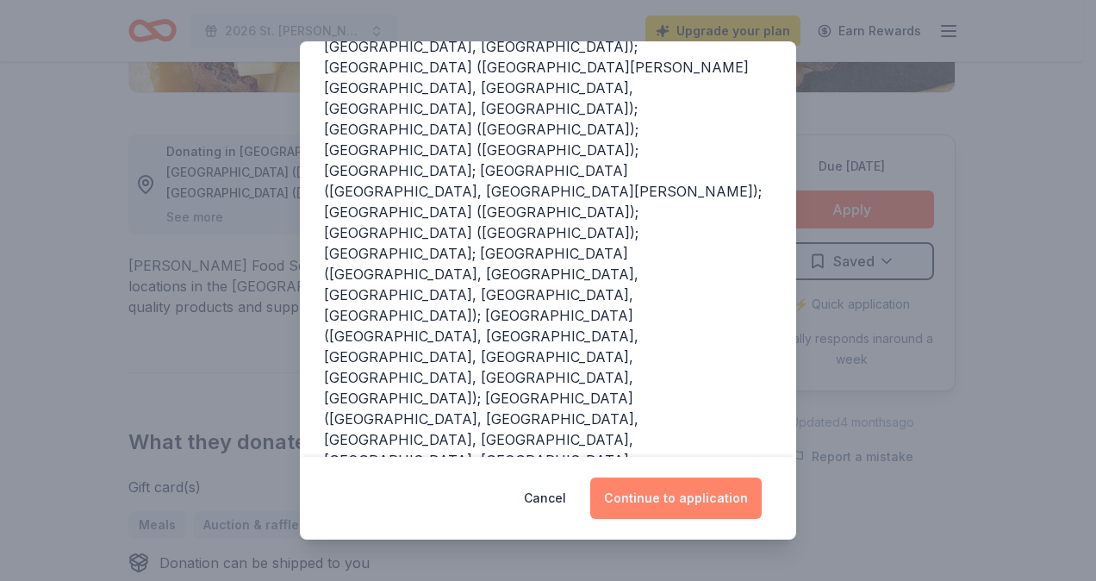
click at [635, 500] on button "Continue to application" at bounding box center [675, 497] width 171 height 41
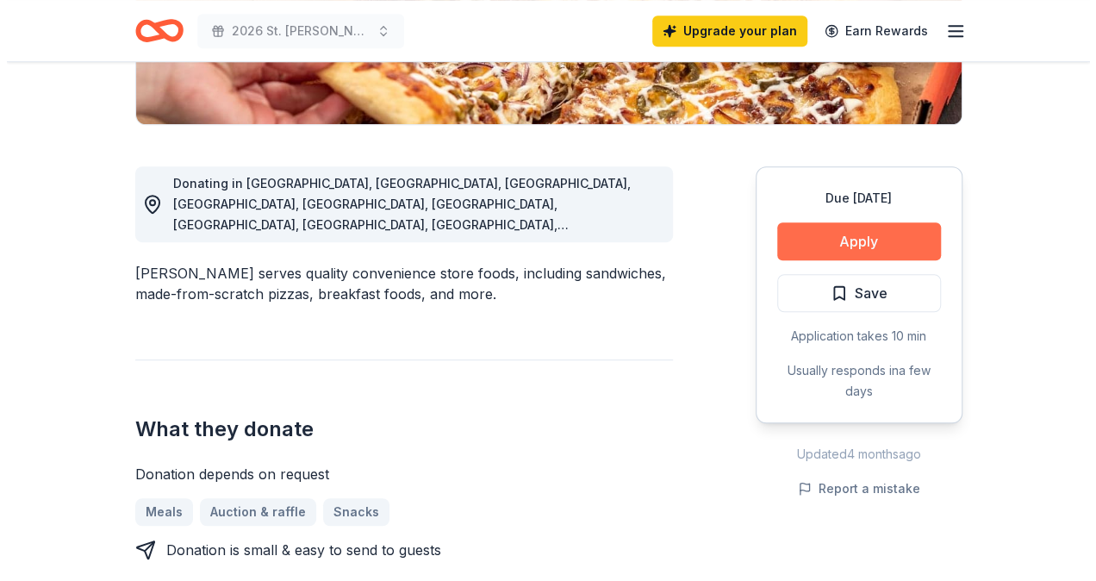
scroll to position [431, 0]
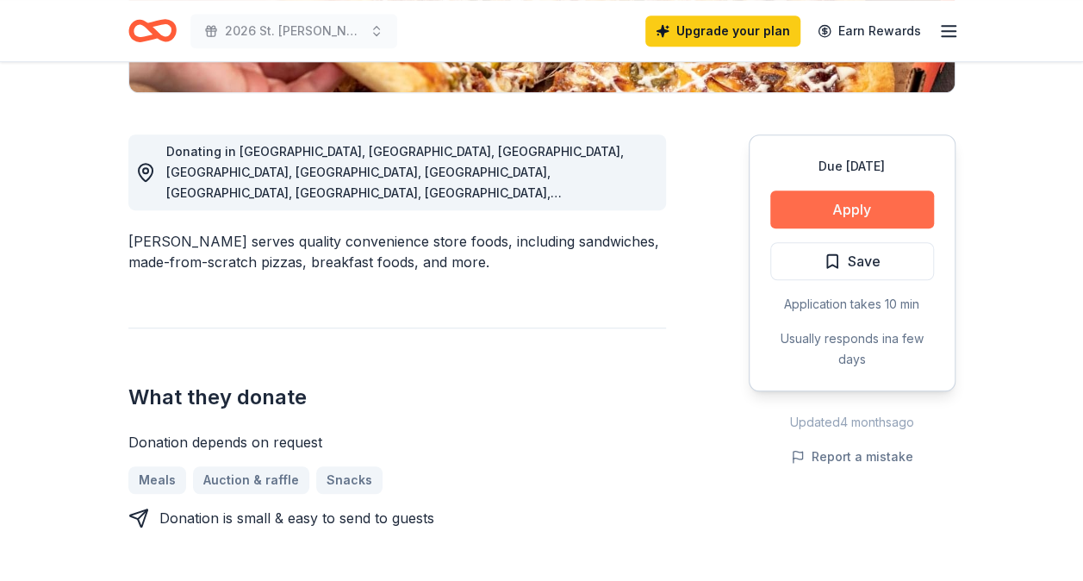
click at [829, 202] on button "Apply" at bounding box center [852, 209] width 164 height 38
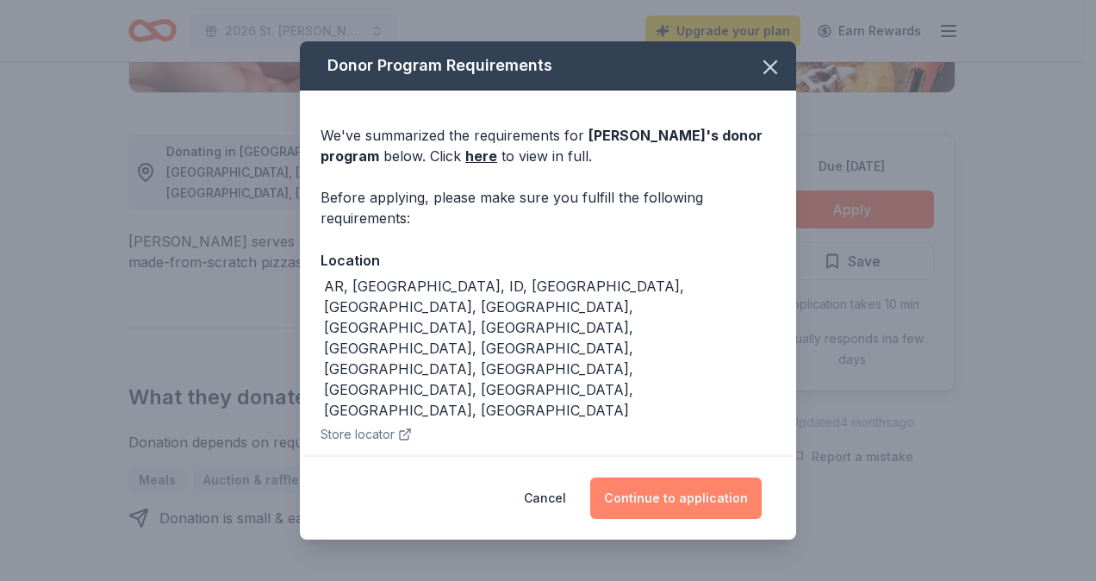
click at [677, 501] on button "Continue to application" at bounding box center [675, 497] width 171 height 41
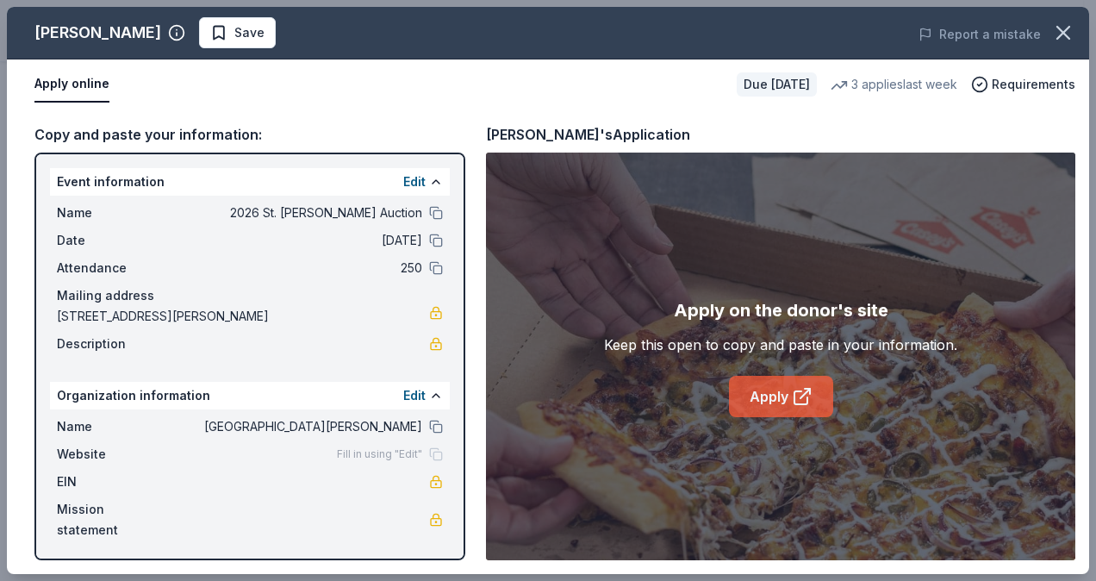
click at [796, 394] on icon at bounding box center [802, 396] width 21 height 21
click at [210, 33] on span "Save" at bounding box center [237, 32] width 54 height 21
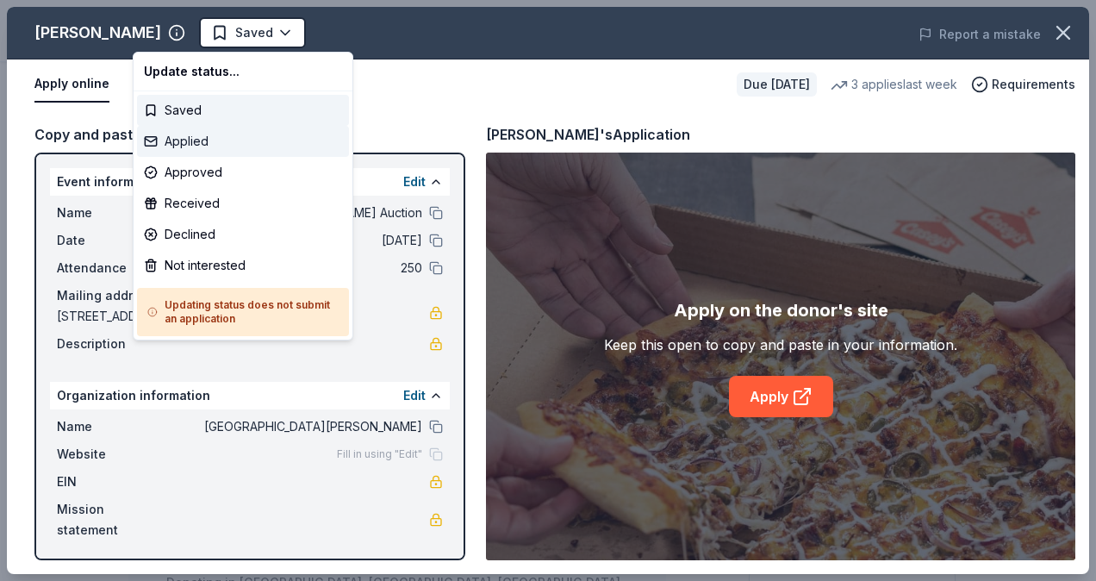
click at [190, 135] on div "Applied" at bounding box center [243, 141] width 212 height 31
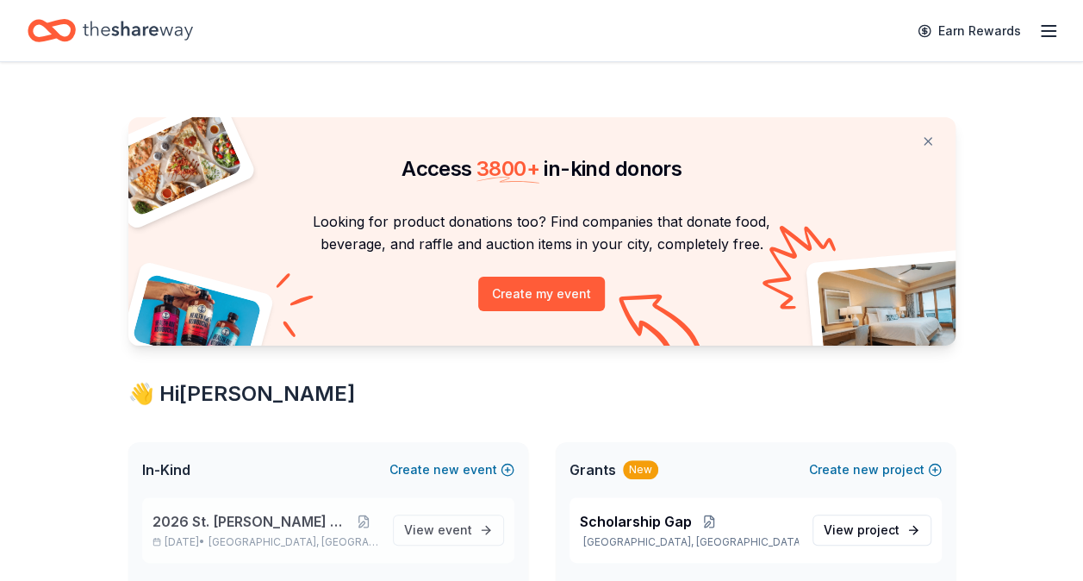
click at [351, 529] on p "2026 St. [PERSON_NAME] Auction" at bounding box center [266, 521] width 227 height 21
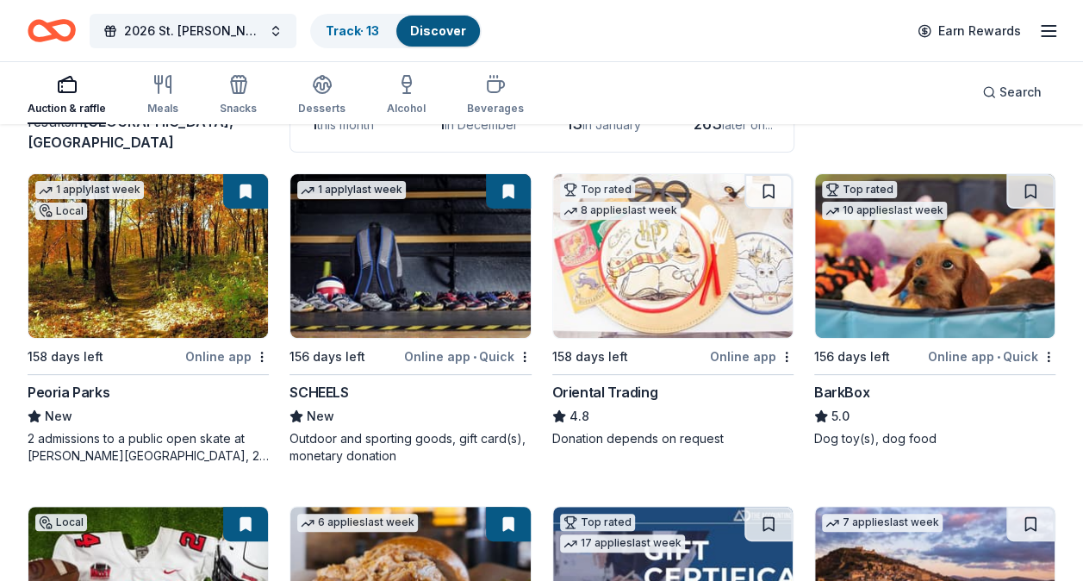
scroll to position [172, 0]
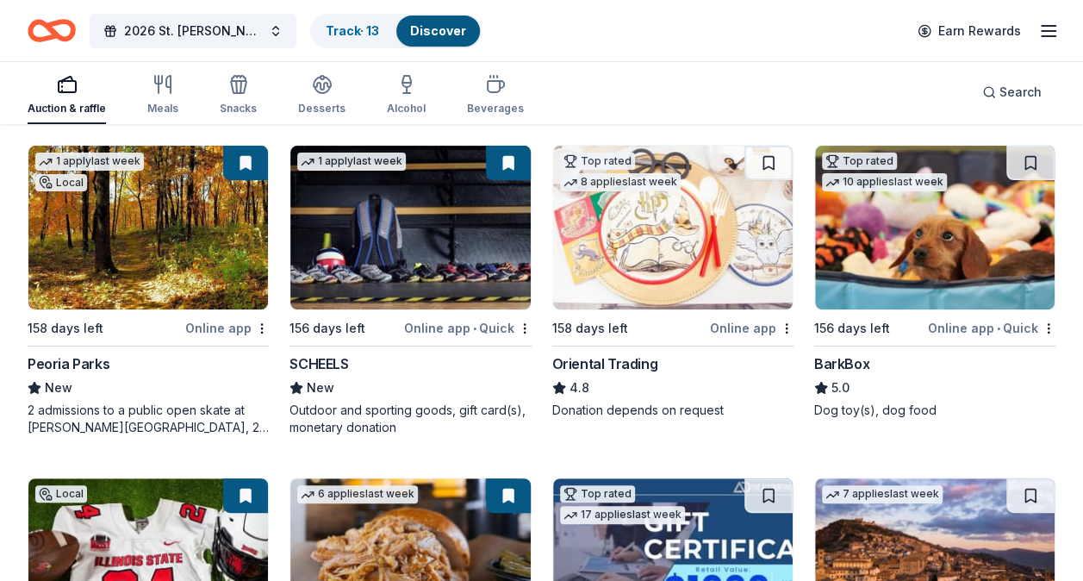
click at [424, 267] on img at bounding box center [410, 228] width 240 height 164
click at [684, 306] on img at bounding box center [673, 228] width 240 height 164
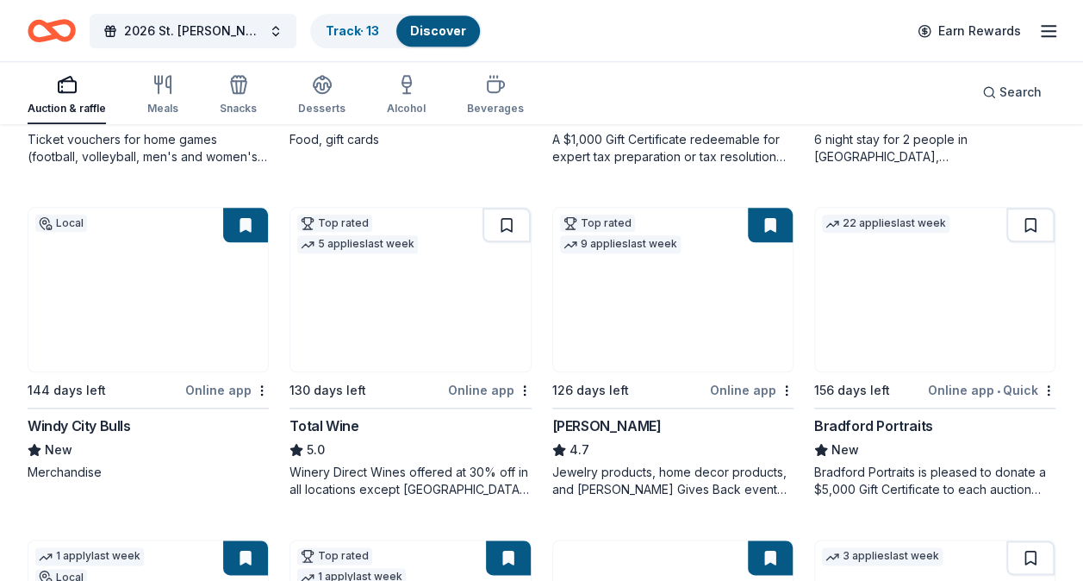
scroll to position [1034, 0]
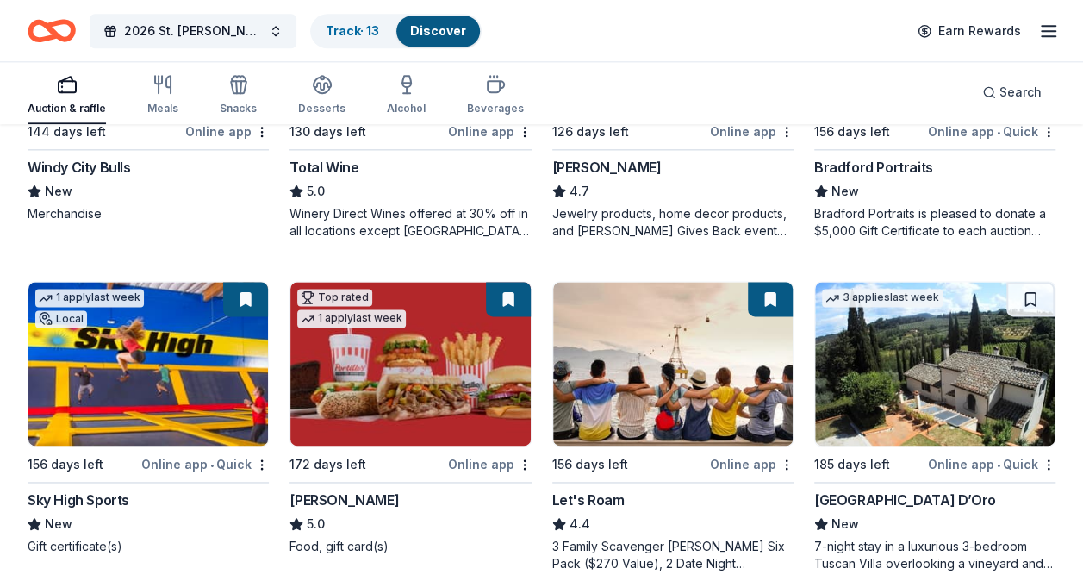
click at [191, 352] on img at bounding box center [148, 364] width 240 height 164
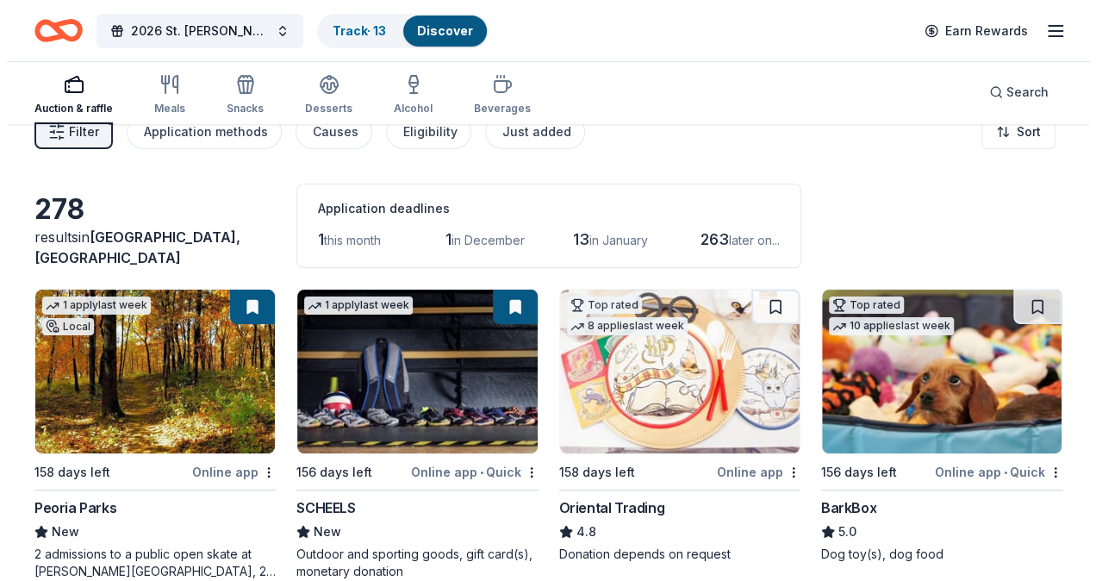
scroll to position [0, 0]
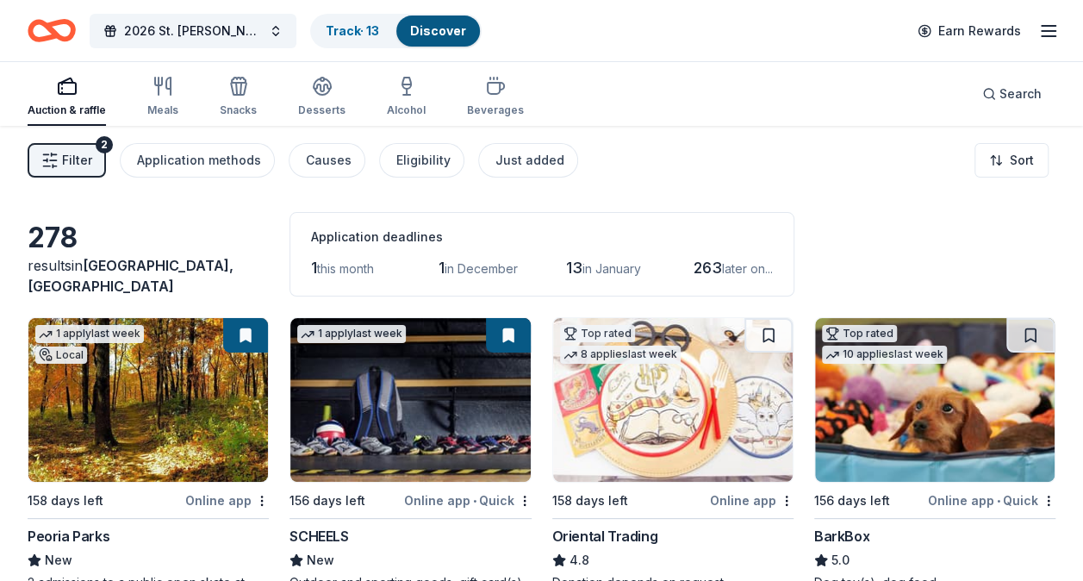
click at [86, 162] on span "Filter" at bounding box center [77, 160] width 30 height 21
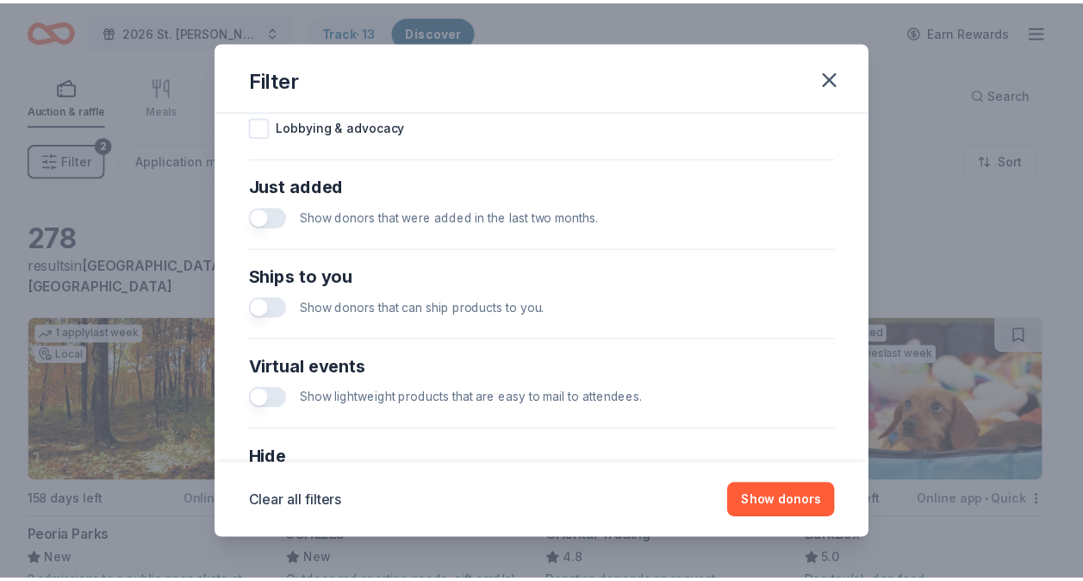
scroll to position [608, 0]
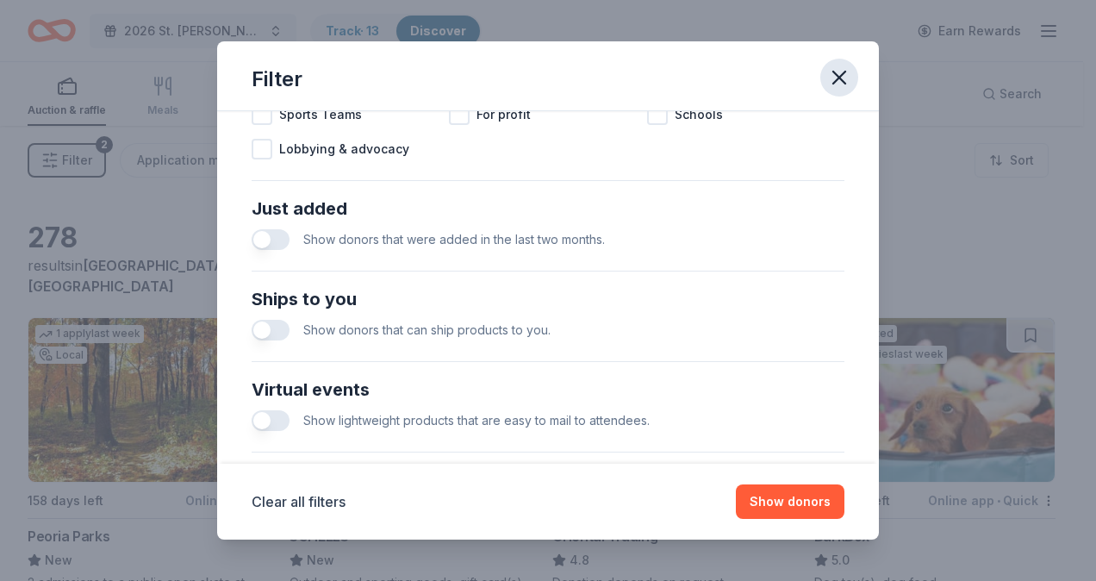
click at [841, 67] on icon "button" at bounding box center [839, 77] width 24 height 24
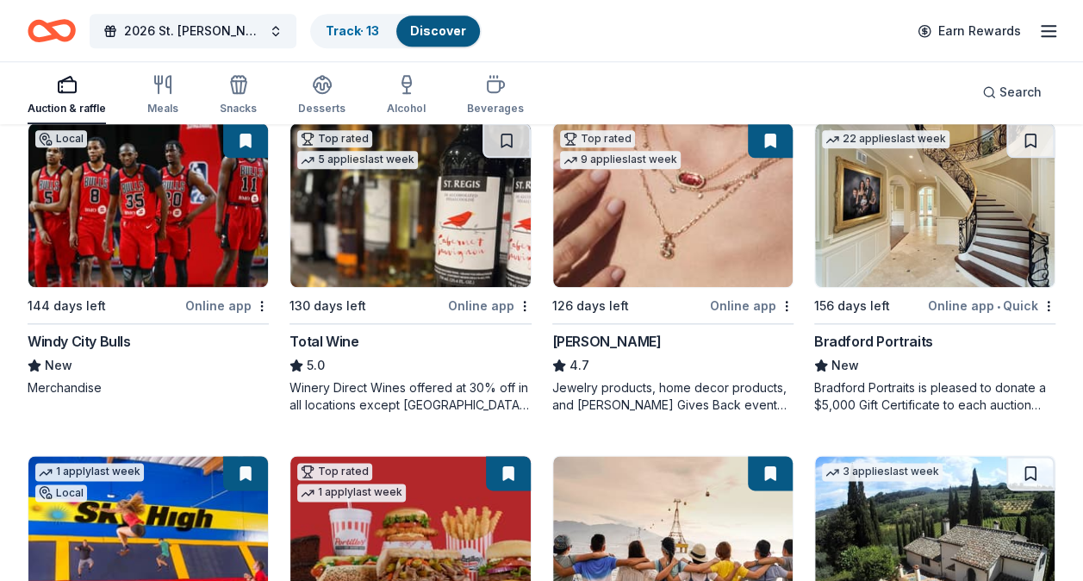
scroll to position [862, 0]
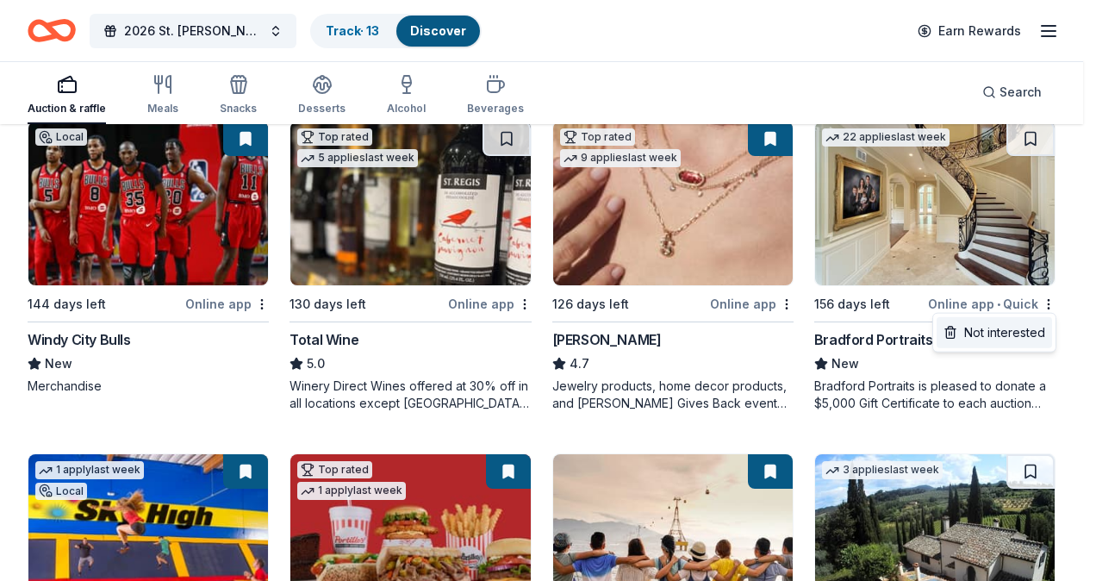
click at [1038, 327] on div "Not interested" at bounding box center [994, 332] width 115 height 31
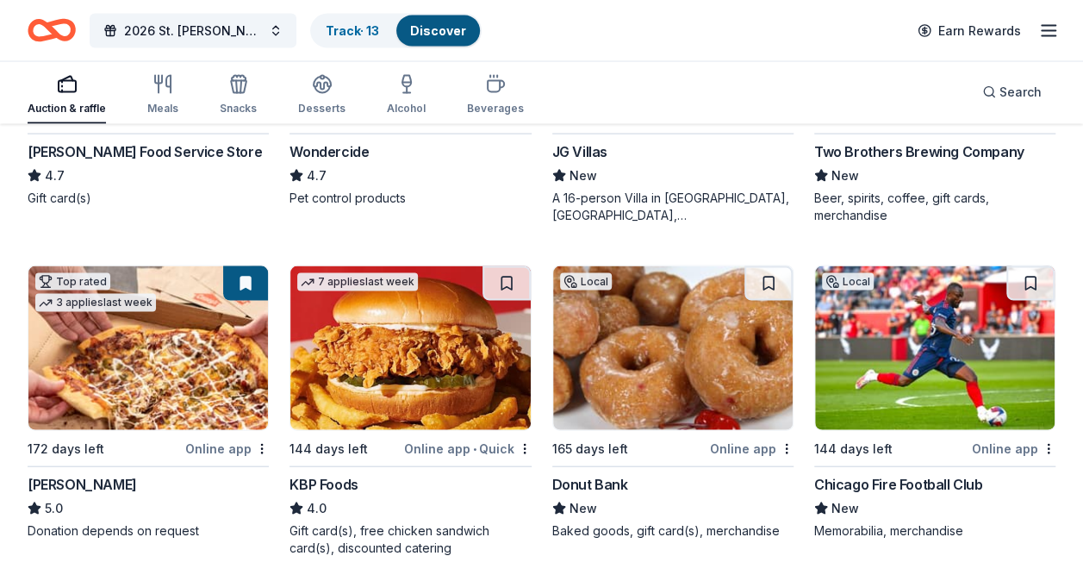
scroll to position [1752, 0]
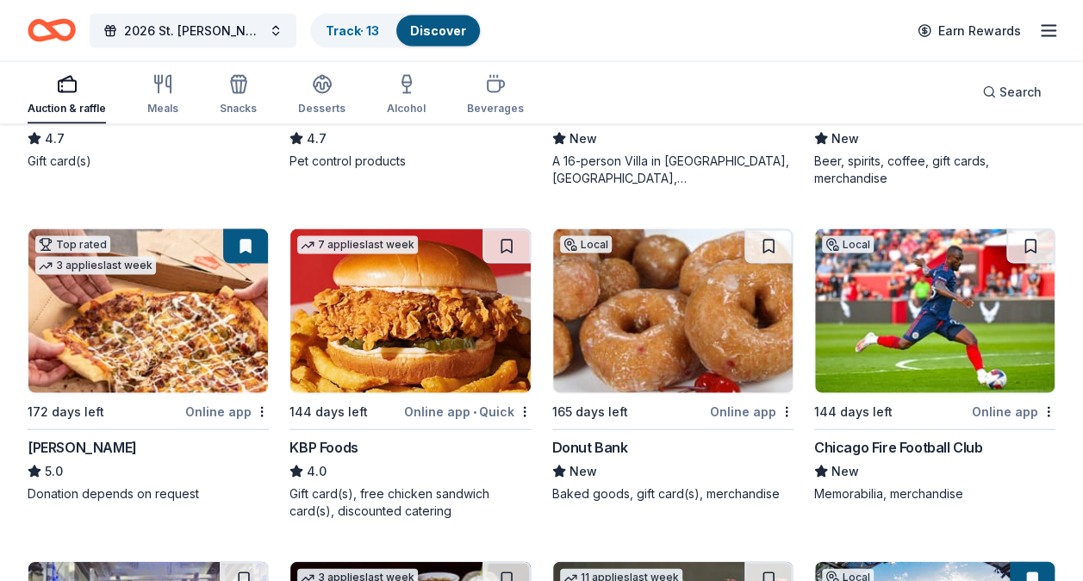
click at [615, 341] on img at bounding box center [673, 311] width 240 height 164
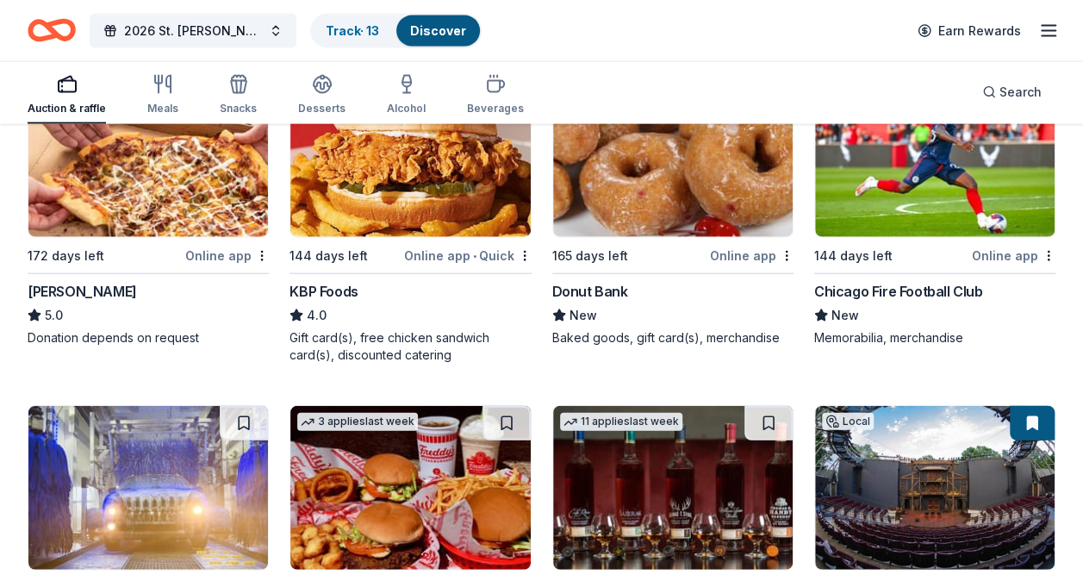
scroll to position [1924, 0]
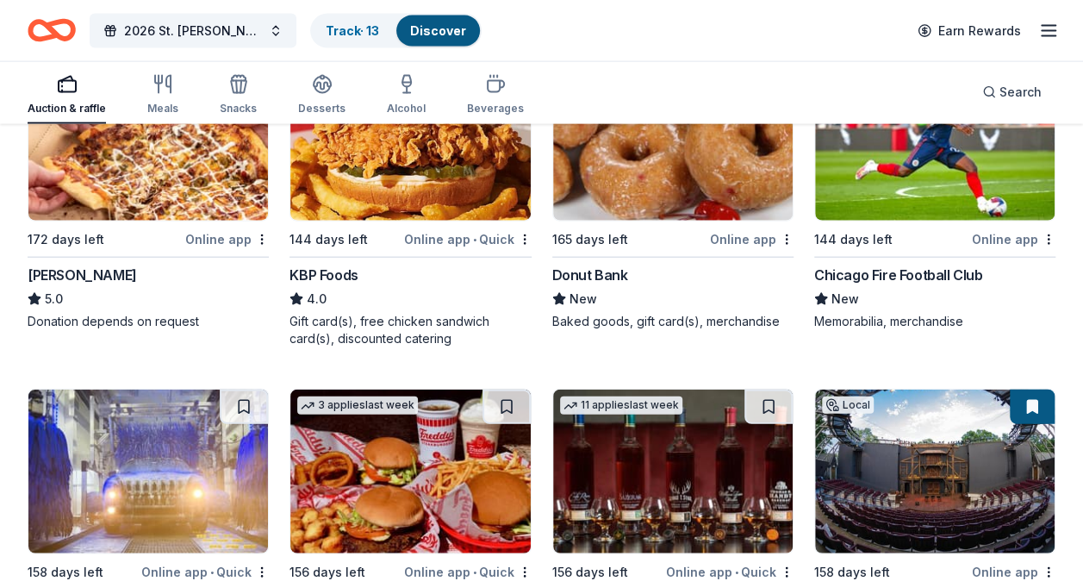
click at [897, 196] on img at bounding box center [935, 139] width 240 height 164
click at [1045, 36] on line "button" at bounding box center [1049, 36] width 14 height 0
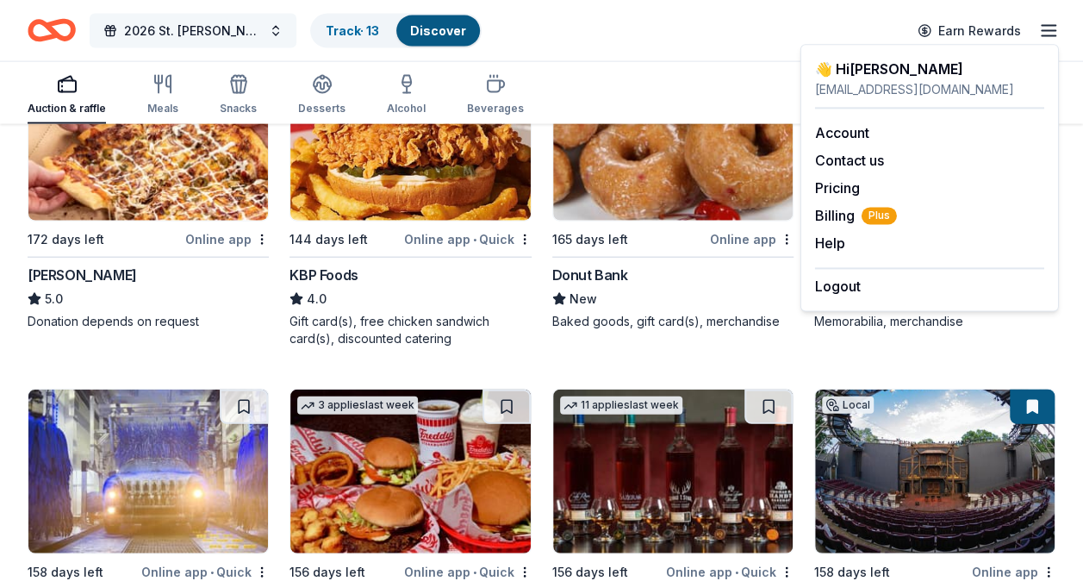
click at [162, 27] on span "2026 St. [PERSON_NAME] Auction" at bounding box center [193, 31] width 138 height 21
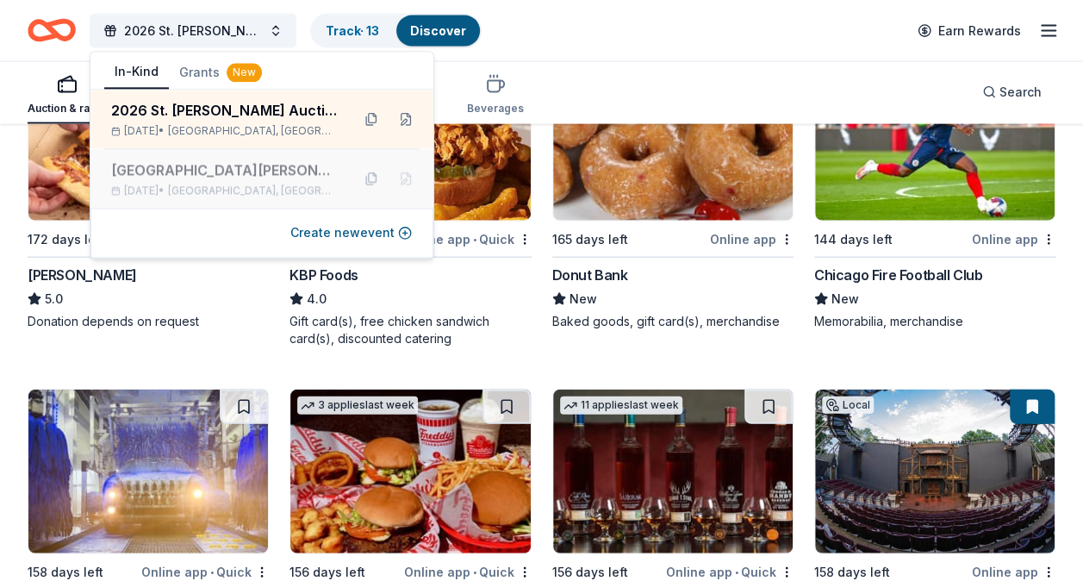
click at [148, 159] on div "St. Agnes School Auction" at bounding box center [224, 169] width 226 height 21
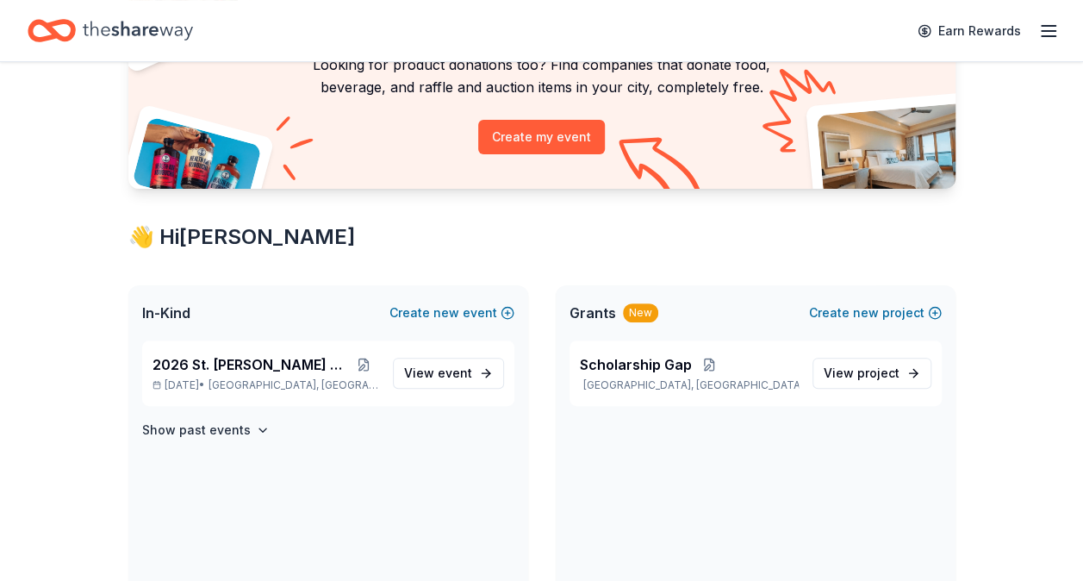
scroll to position [172, 0]
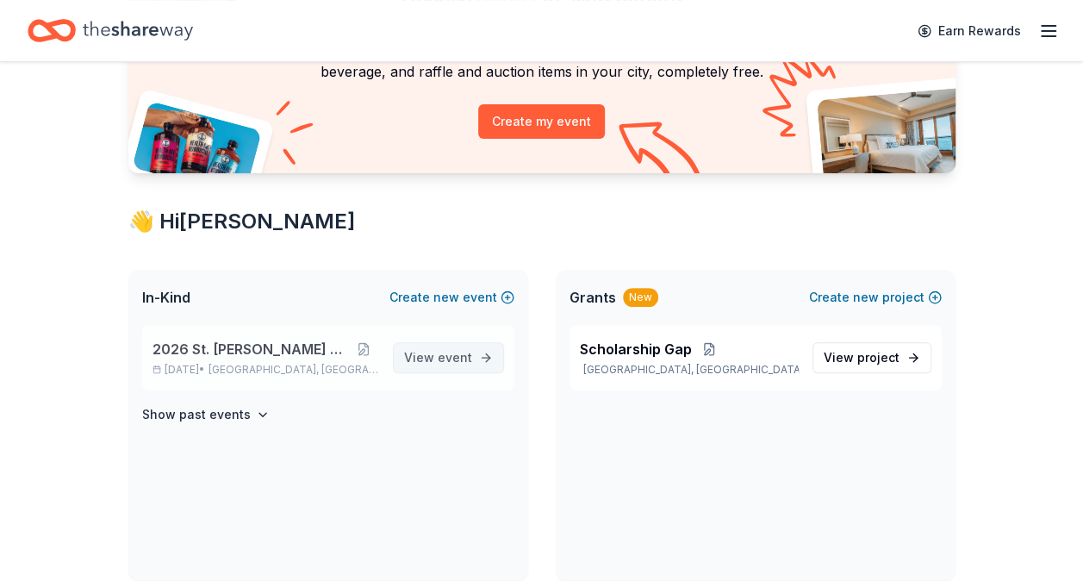
click at [448, 352] on span "event" at bounding box center [455, 357] width 34 height 15
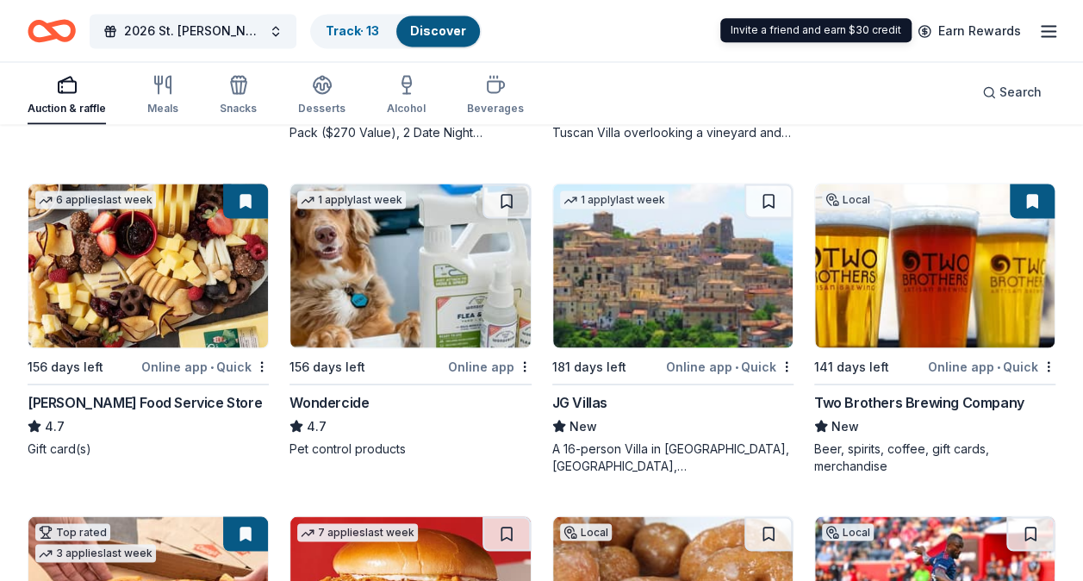
scroll to position [1132, 0]
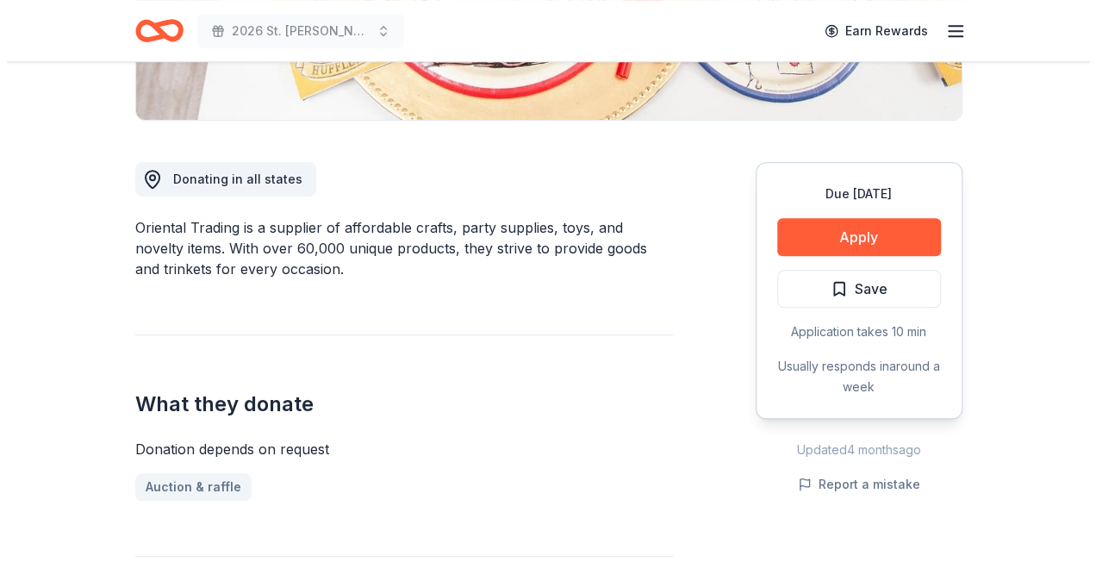
scroll to position [431, 0]
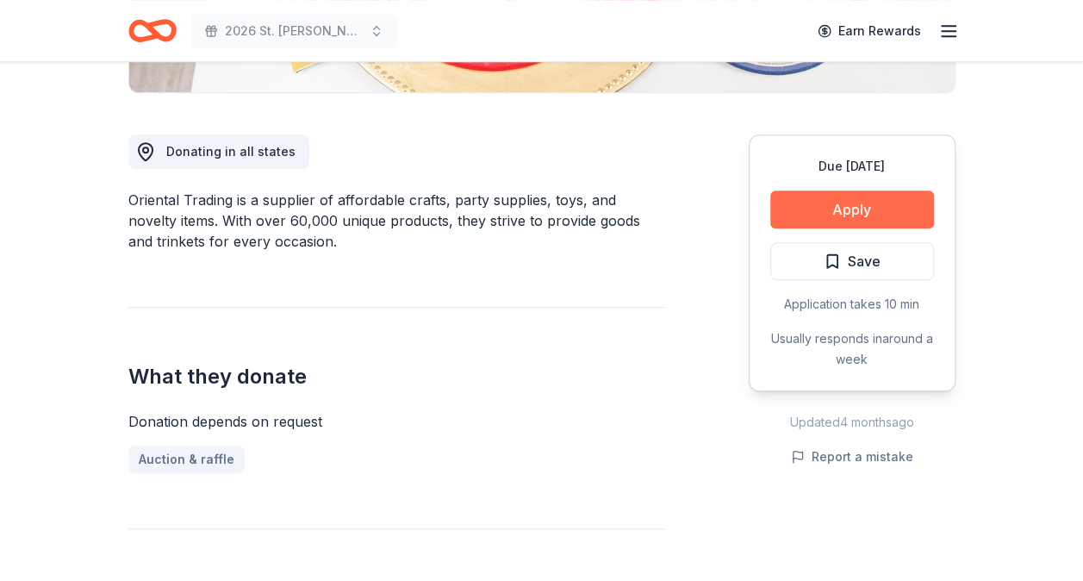
click at [832, 215] on button "Apply" at bounding box center [852, 209] width 164 height 38
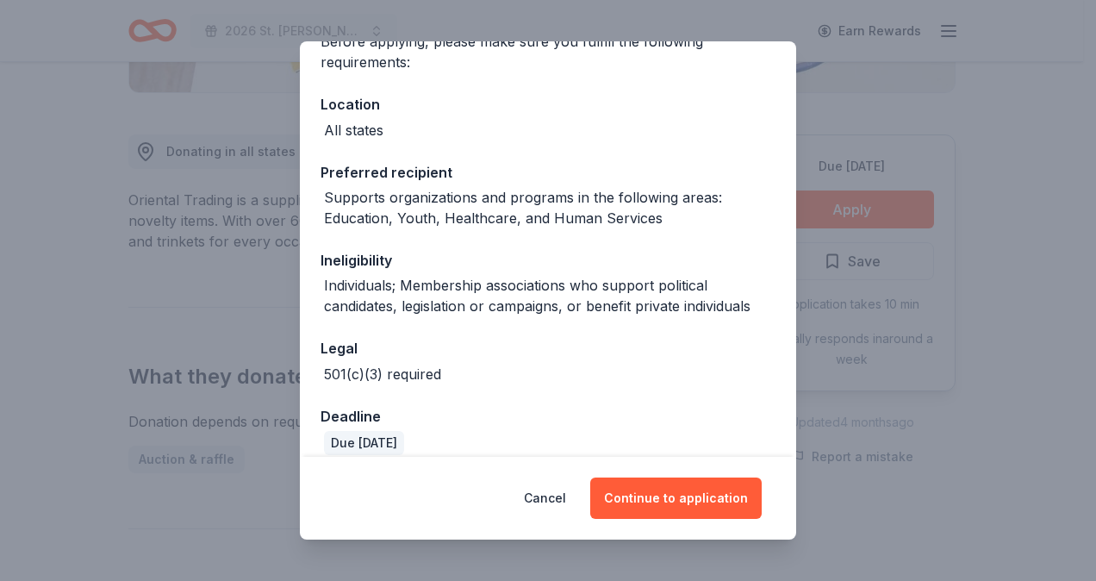
scroll to position [174, 0]
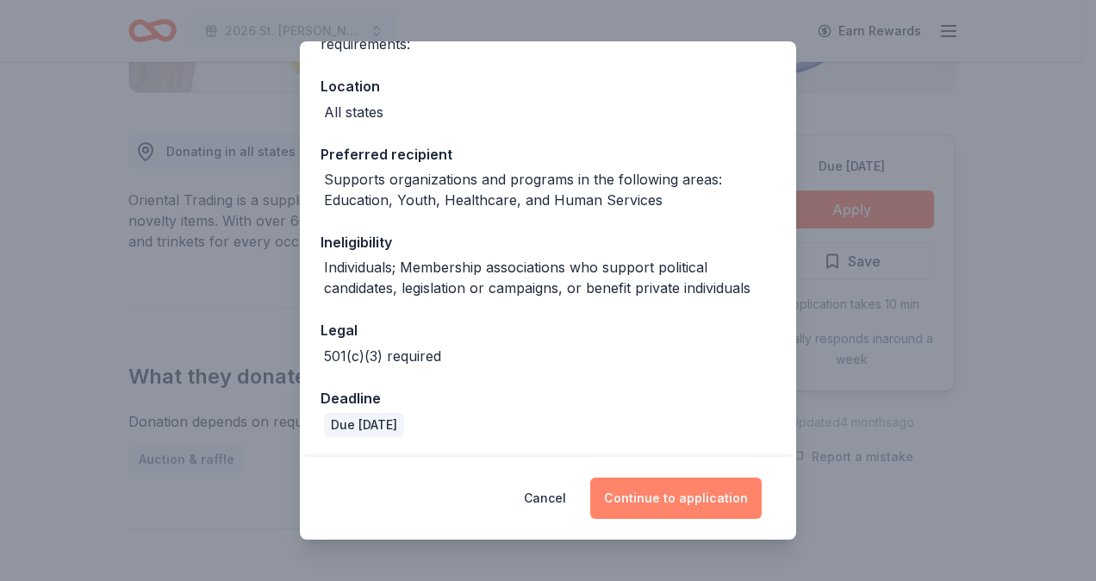
click at [665, 506] on button "Continue to application" at bounding box center [675, 497] width 171 height 41
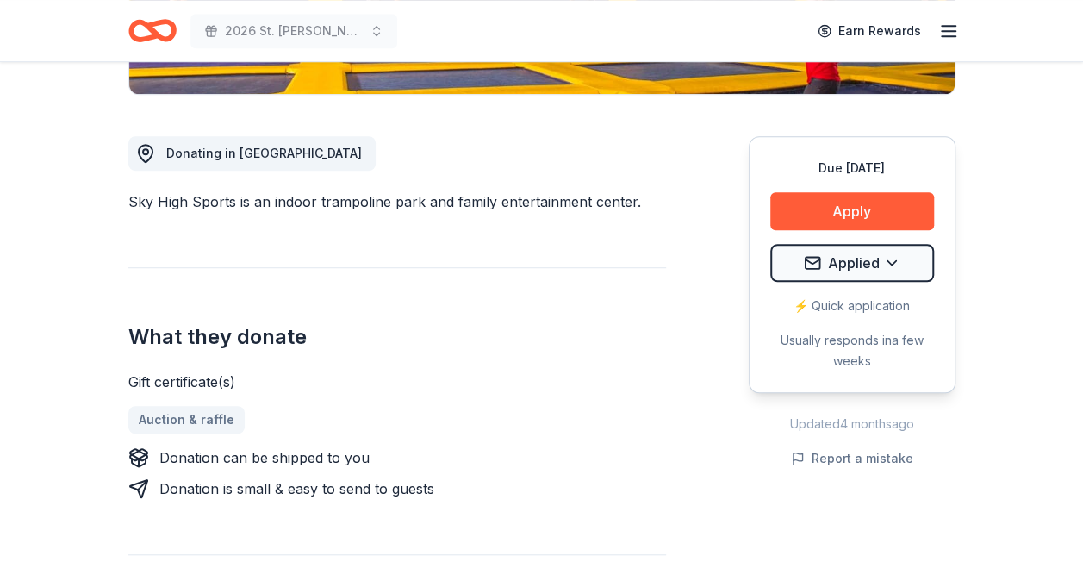
scroll to position [431, 0]
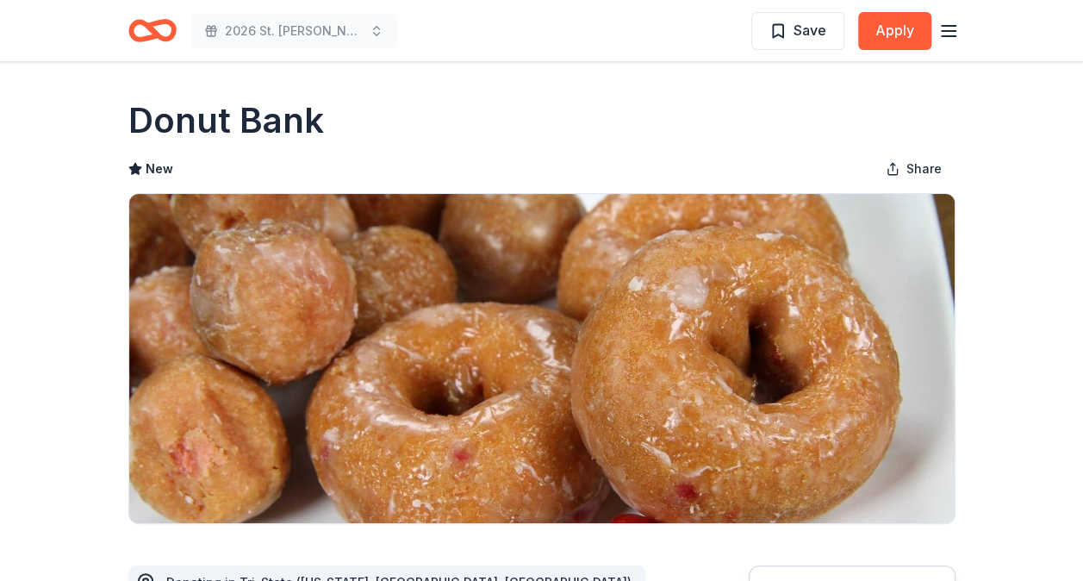
drag, startPoint x: 326, startPoint y: 128, endPoint x: 146, endPoint y: 125, distance: 180.1
click at [146, 125] on div "Donut Bank" at bounding box center [541, 121] width 827 height 48
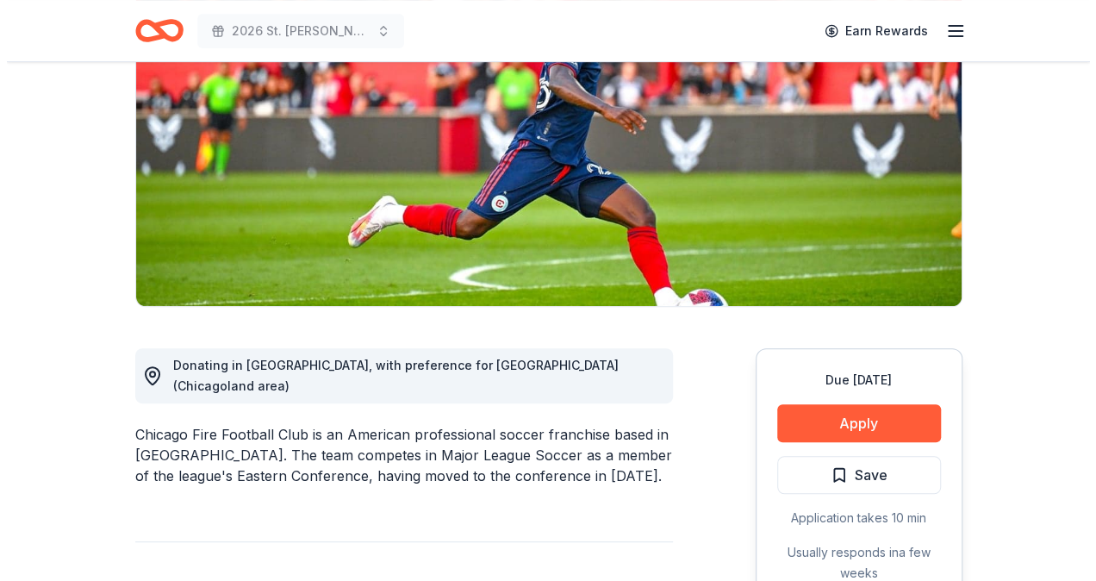
scroll to position [431, 0]
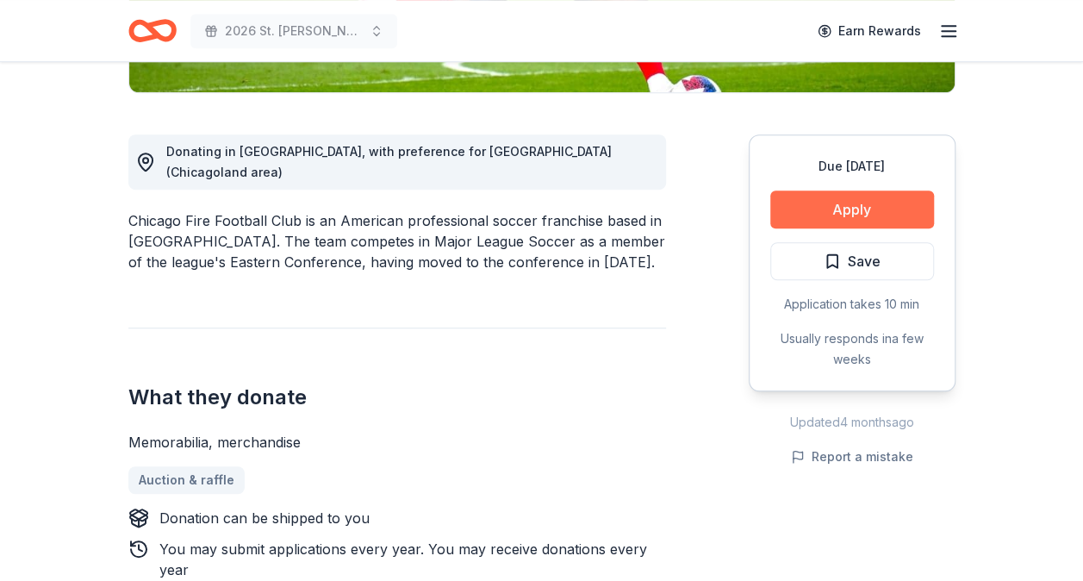
click at [895, 211] on button "Apply" at bounding box center [852, 209] width 164 height 38
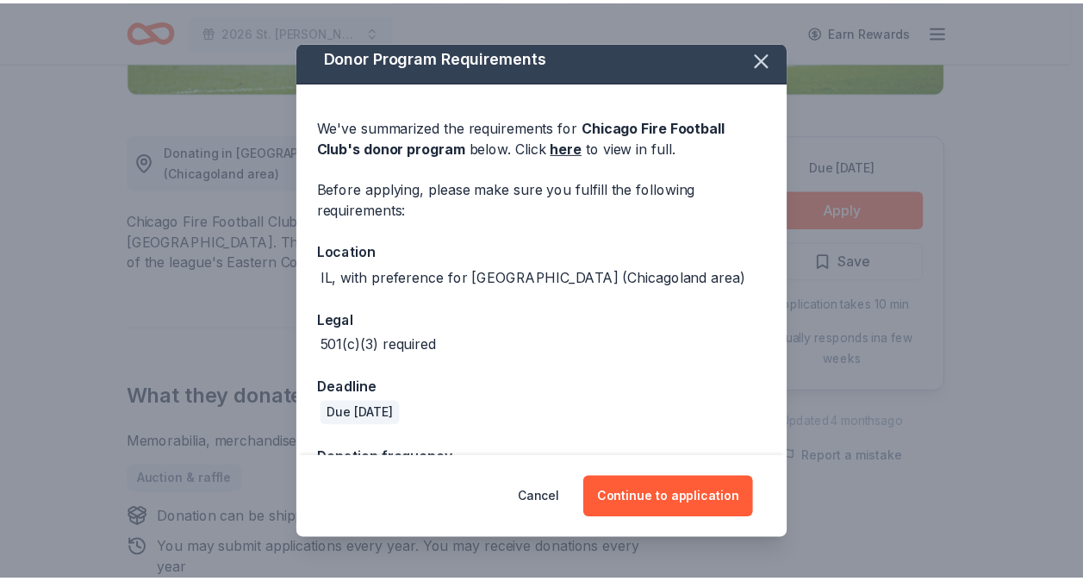
scroll to position [0, 0]
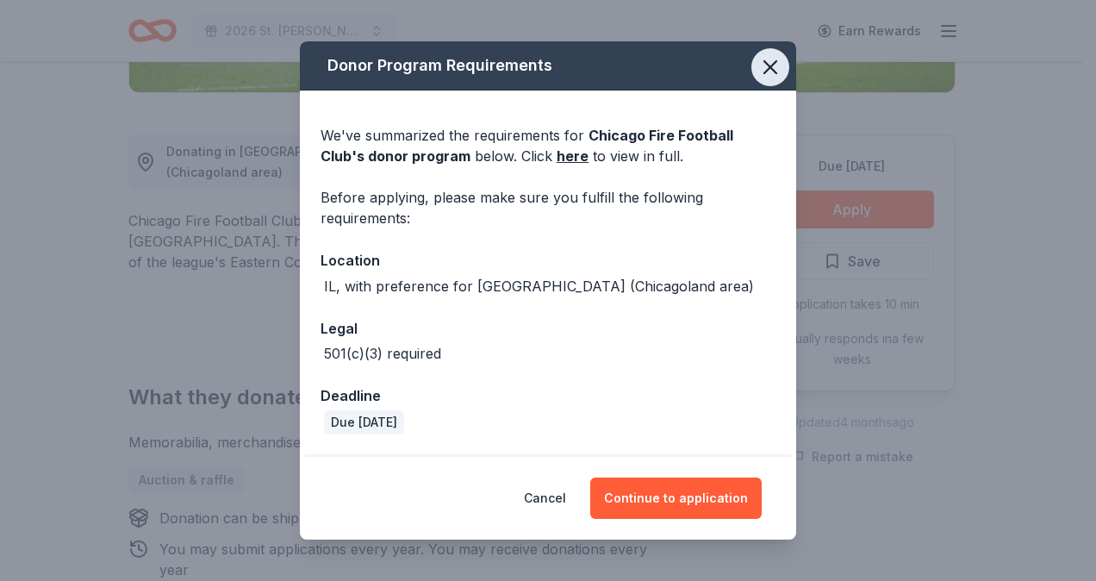
click at [758, 67] on icon "button" at bounding box center [770, 67] width 24 height 24
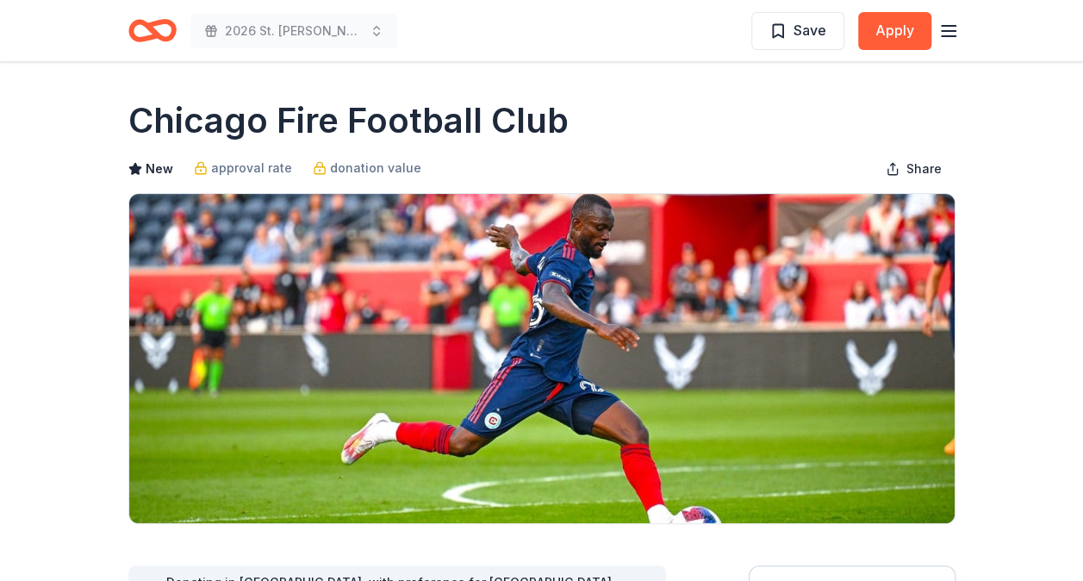
click at [953, 24] on icon "button" at bounding box center [948, 31] width 21 height 21
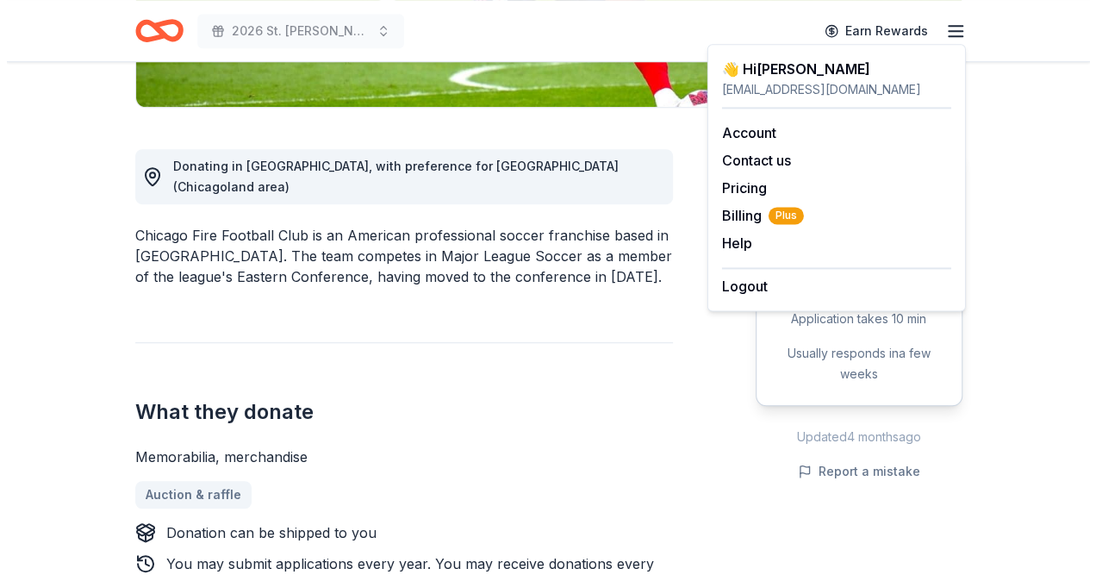
scroll to position [258, 0]
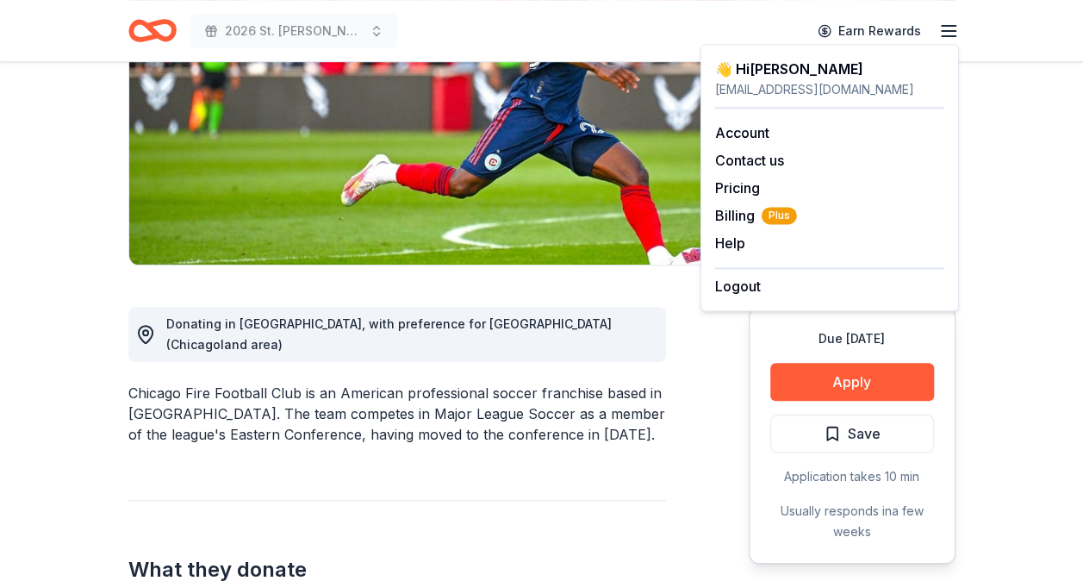
click at [863, 353] on div "Due [DATE] Apply Save Application takes 10 min Usually responds in a few weeks" at bounding box center [852, 435] width 207 height 257
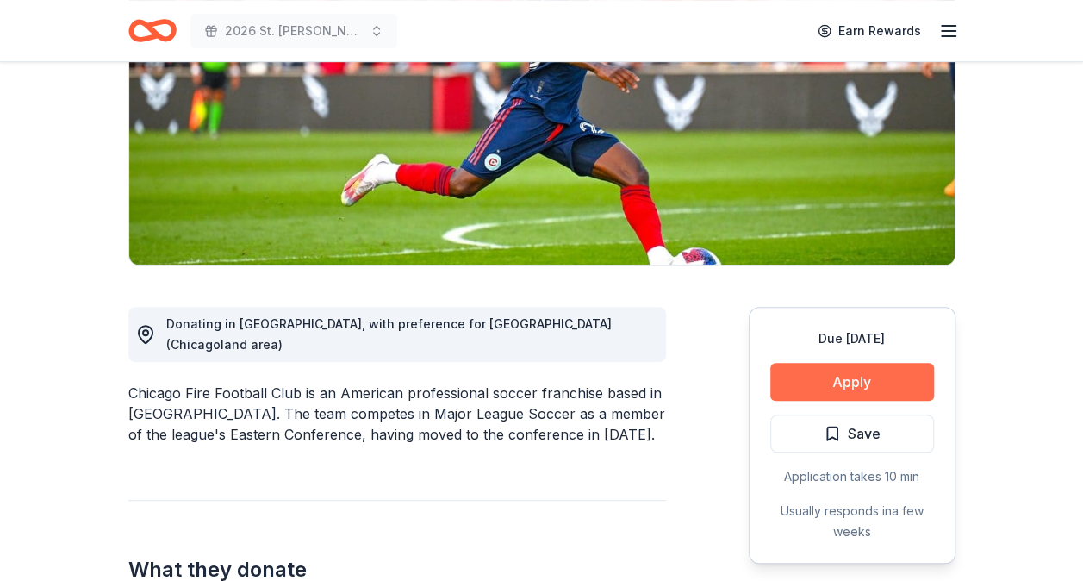
click at [850, 370] on button "Apply" at bounding box center [852, 382] width 164 height 38
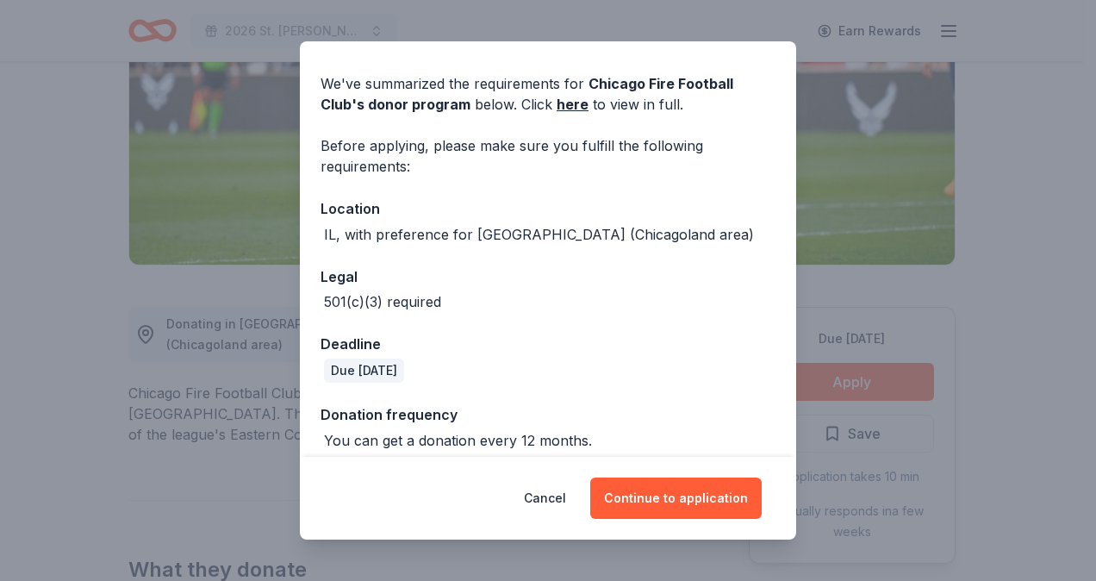
scroll to position [133, 0]
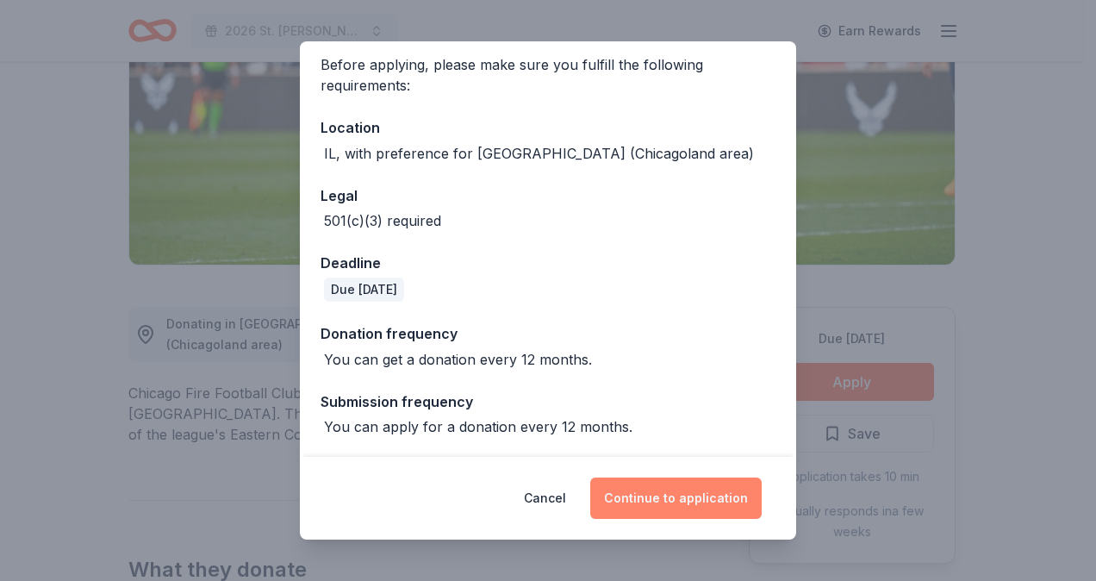
click at [691, 489] on button "Continue to application" at bounding box center [675, 497] width 171 height 41
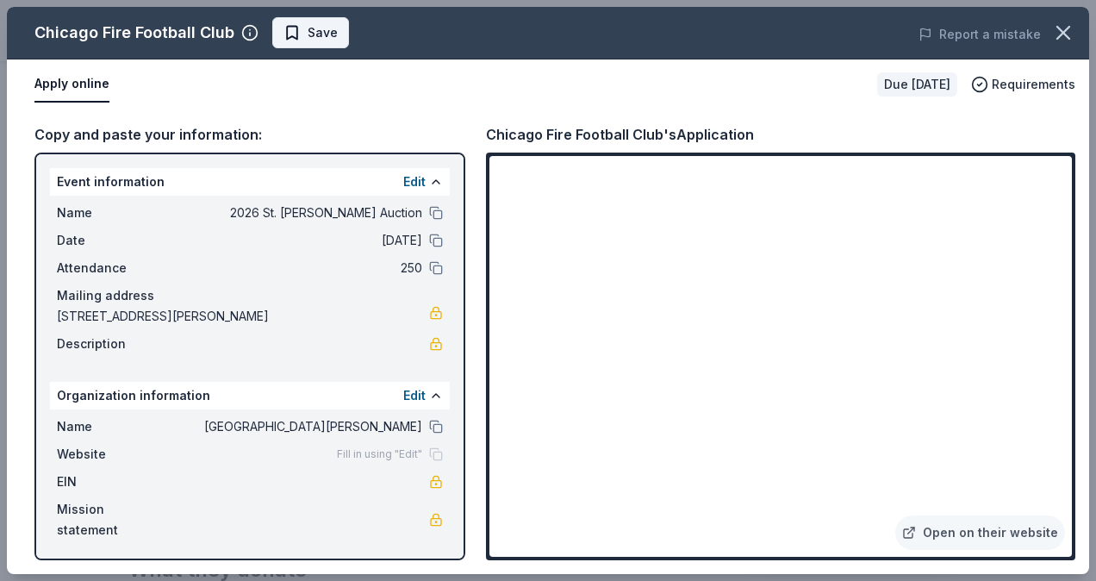
click at [314, 41] on span "Save" at bounding box center [323, 32] width 30 height 21
click at [314, 41] on body "2026 St. [PERSON_NAME] Auction Earn Rewards Due [DATE] Share Chicago Fire Footb…" at bounding box center [541, 32] width 1083 height 581
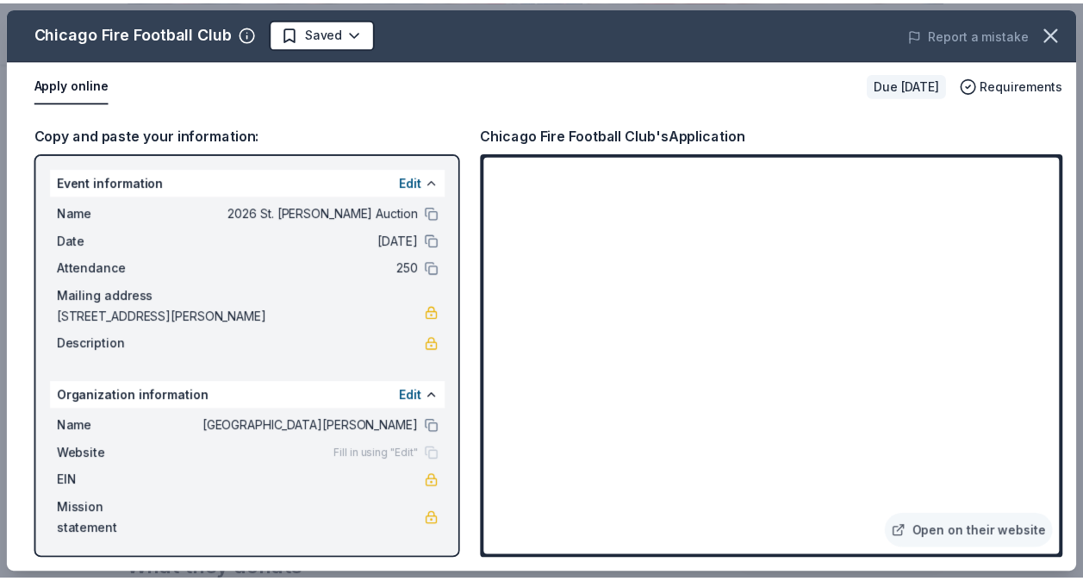
scroll to position [0, 0]
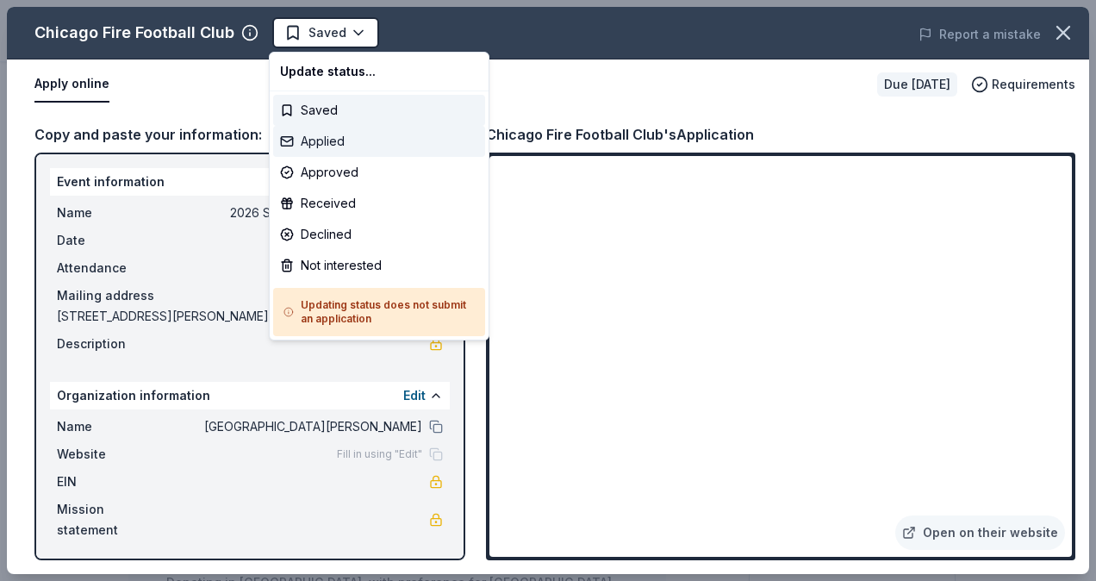
click at [319, 136] on div "Applied" at bounding box center [379, 141] width 212 height 31
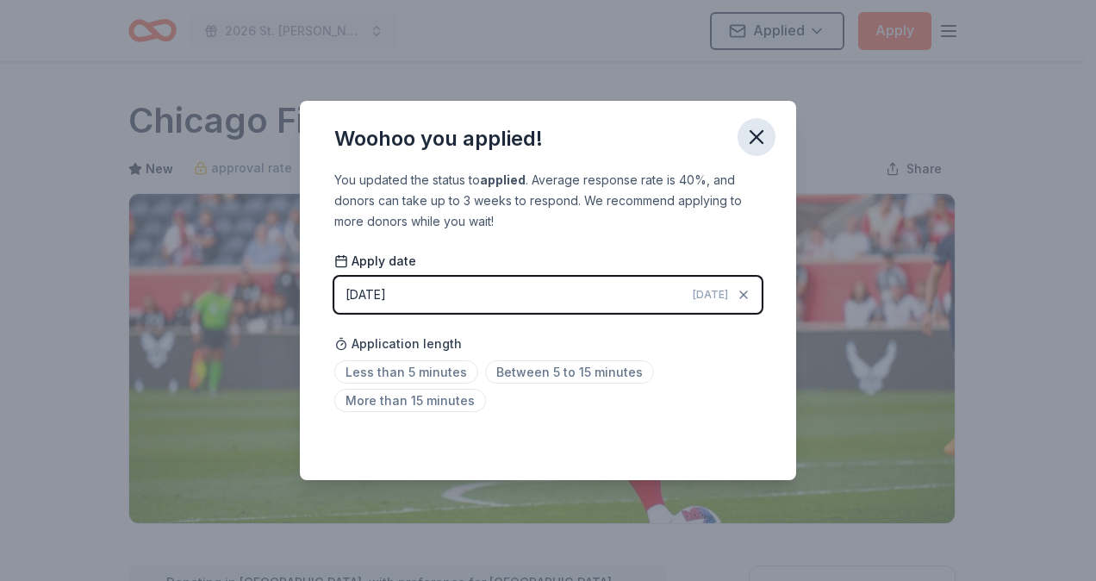
click at [756, 137] on icon "button" at bounding box center [756, 137] width 12 height 12
